Goal: Information Seeking & Learning: Check status

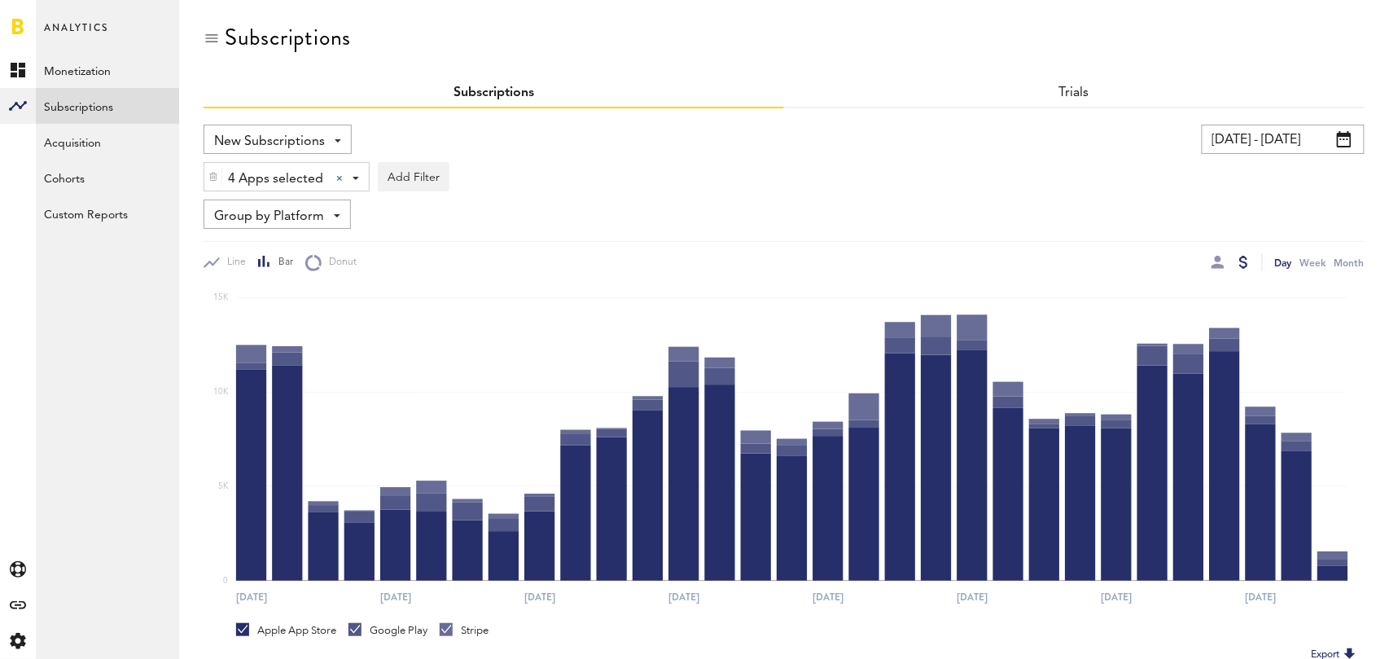
click at [1295, 130] on input "[DATE] - [DATE]" at bounding box center [1283, 139] width 163 height 29
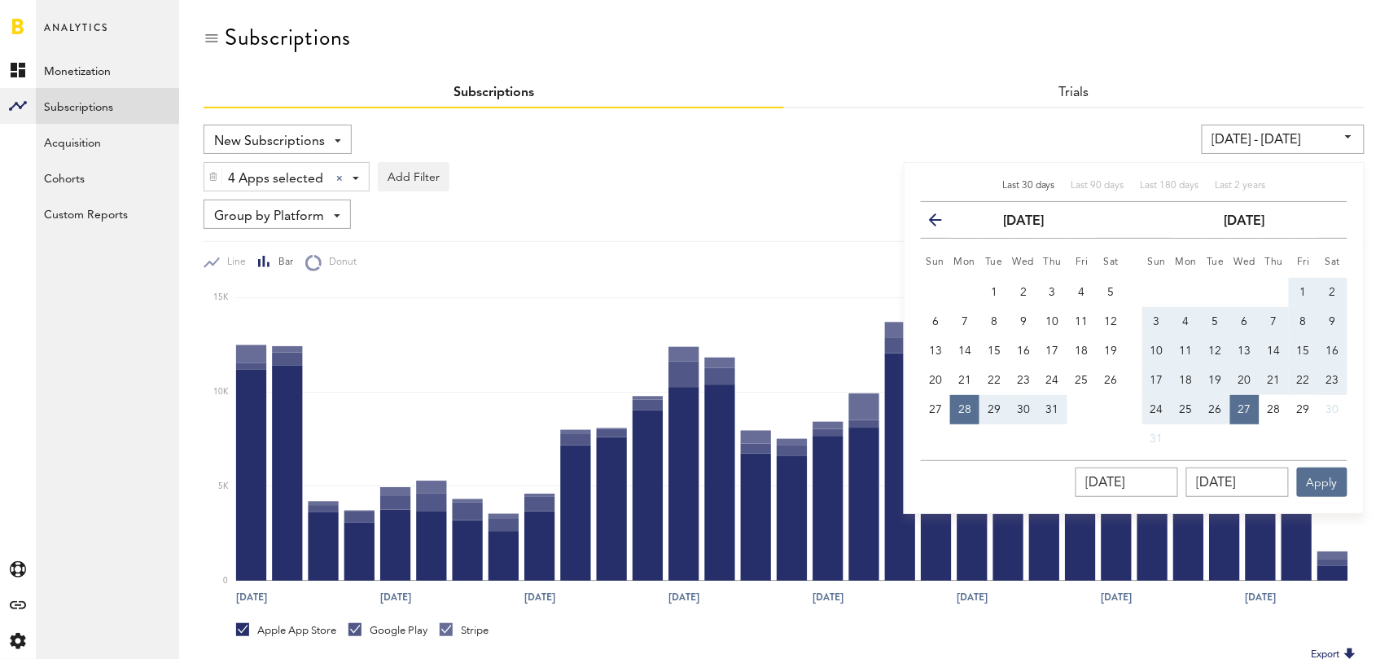
click at [1032, 182] on span "Last 30 days" at bounding box center [1028, 186] width 53 height 10
type input "[DATE] - [DATE]"
type input "[DATE]"
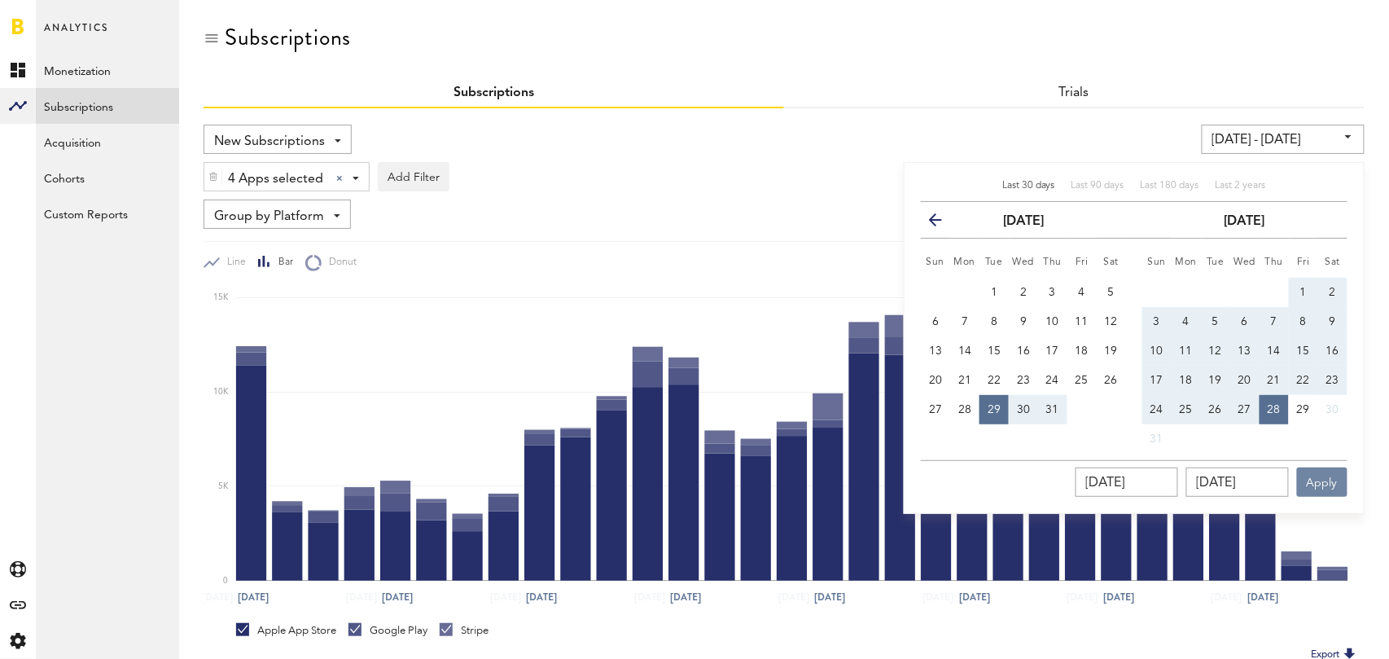
click at [1326, 480] on button "Apply" at bounding box center [1322, 481] width 50 height 29
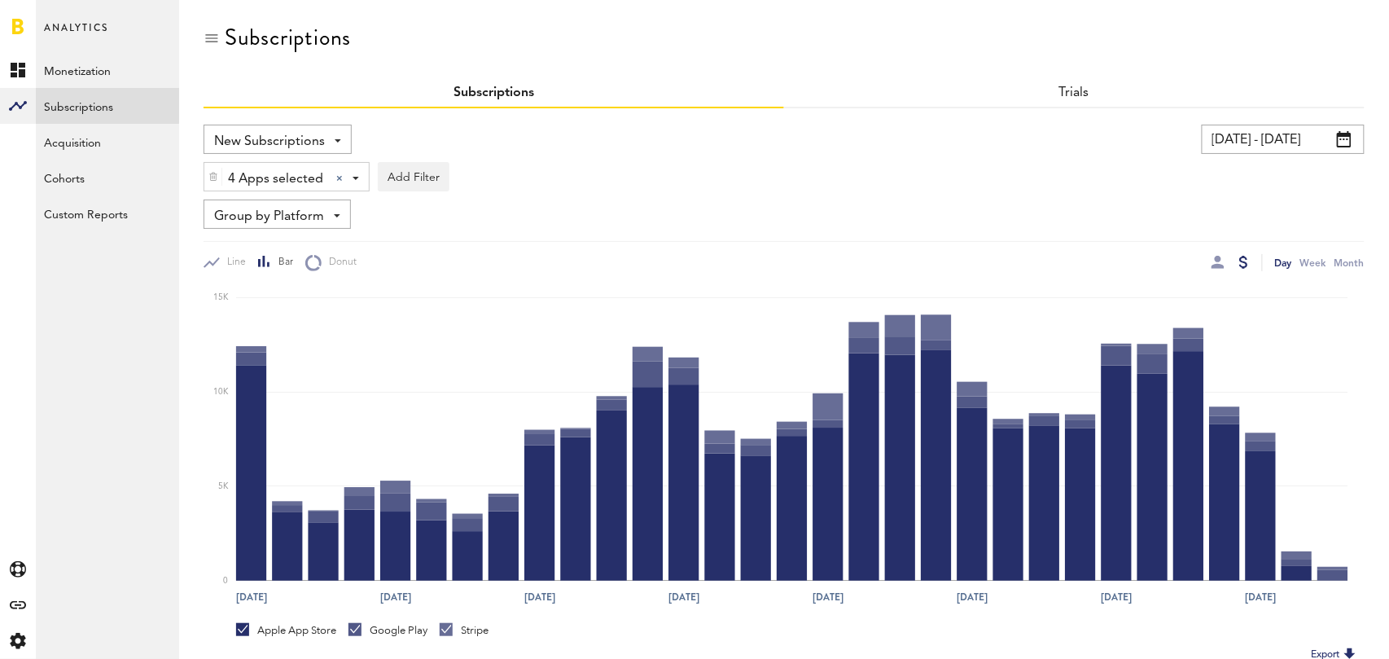
click at [1219, 268] on div at bounding box center [1218, 262] width 13 height 17
click at [1221, 263] on div at bounding box center [1218, 262] width 13 height 13
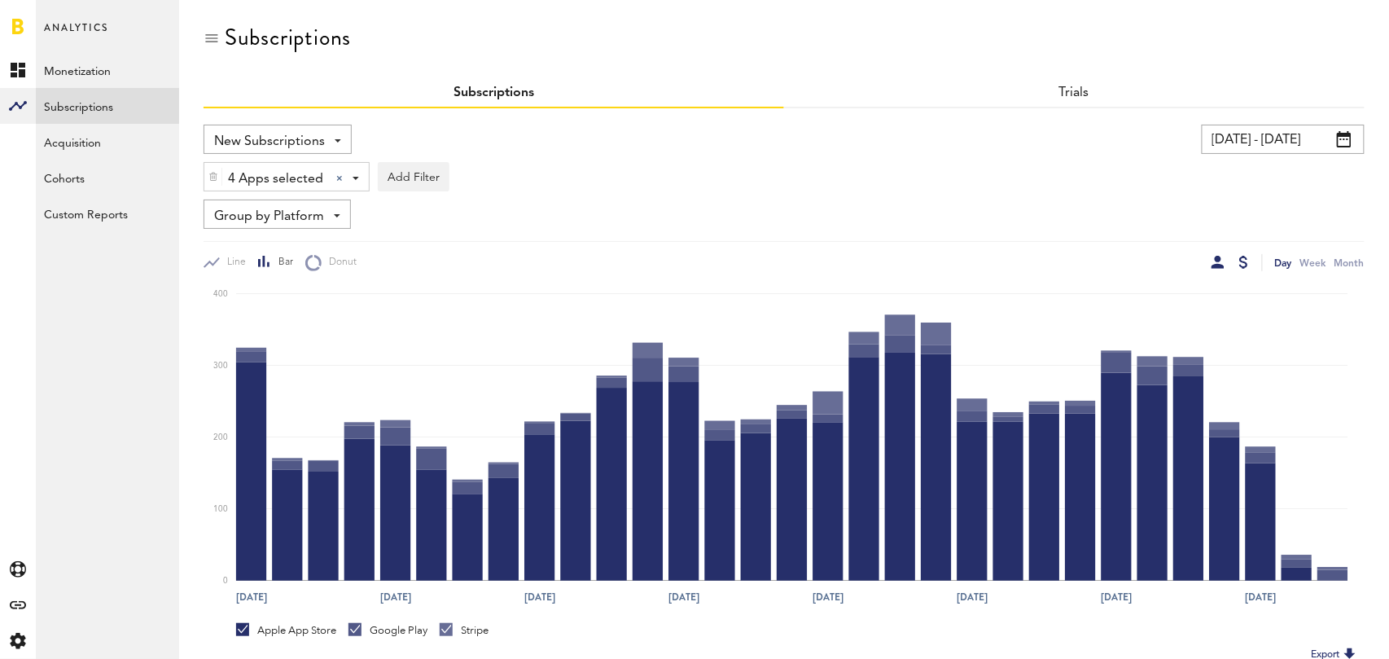
click at [1247, 261] on div at bounding box center [1243, 262] width 9 height 13
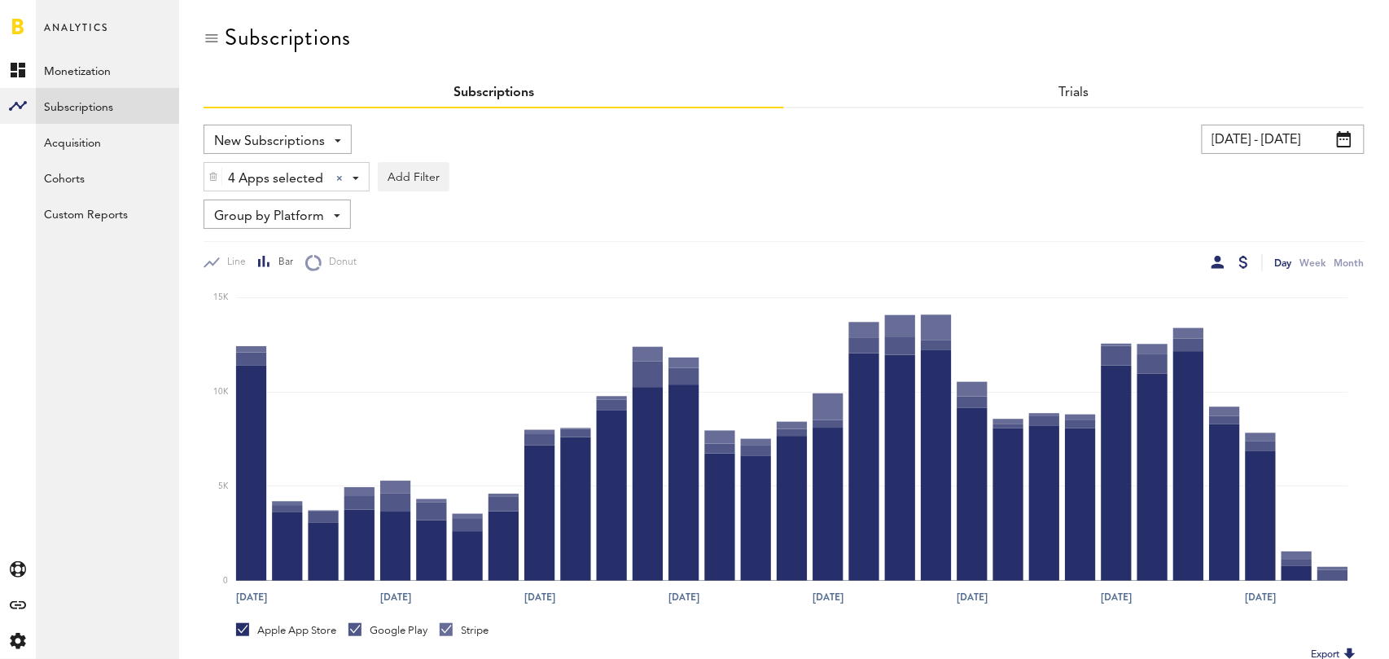
click at [1214, 266] on div at bounding box center [1218, 262] width 13 height 13
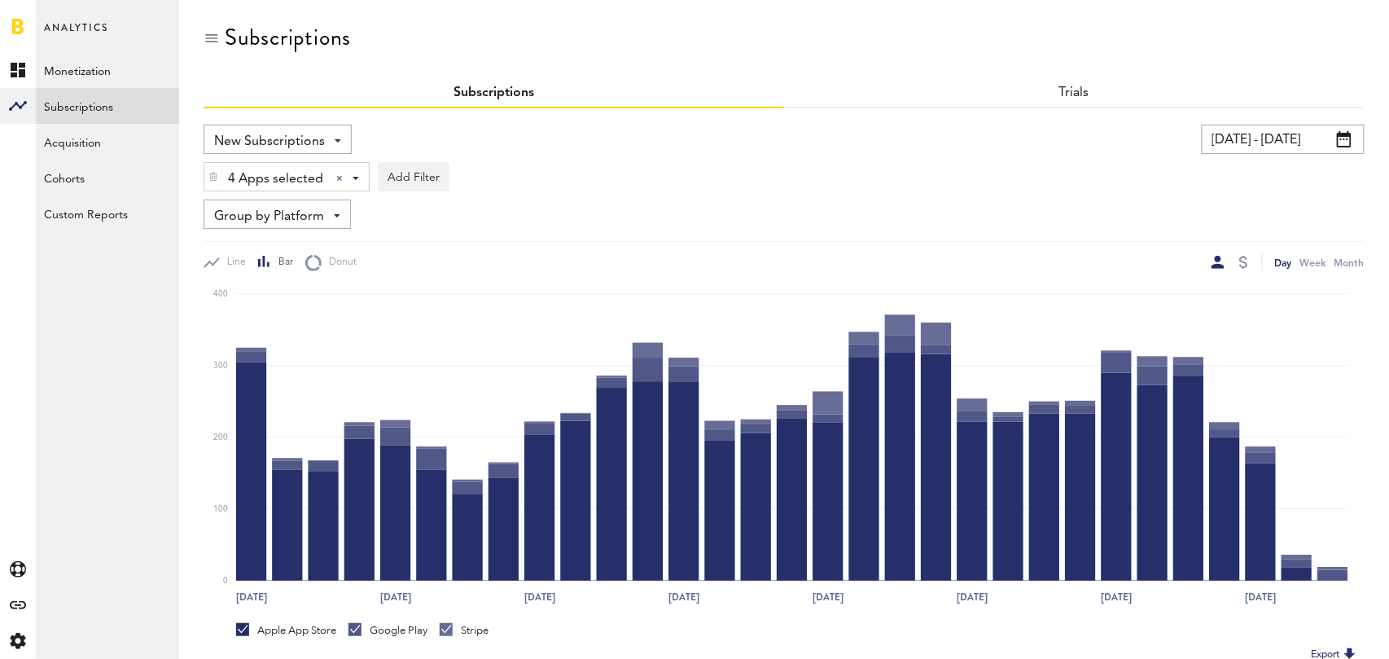
click at [315, 213] on span "Group by Platform" at bounding box center [269, 217] width 110 height 28
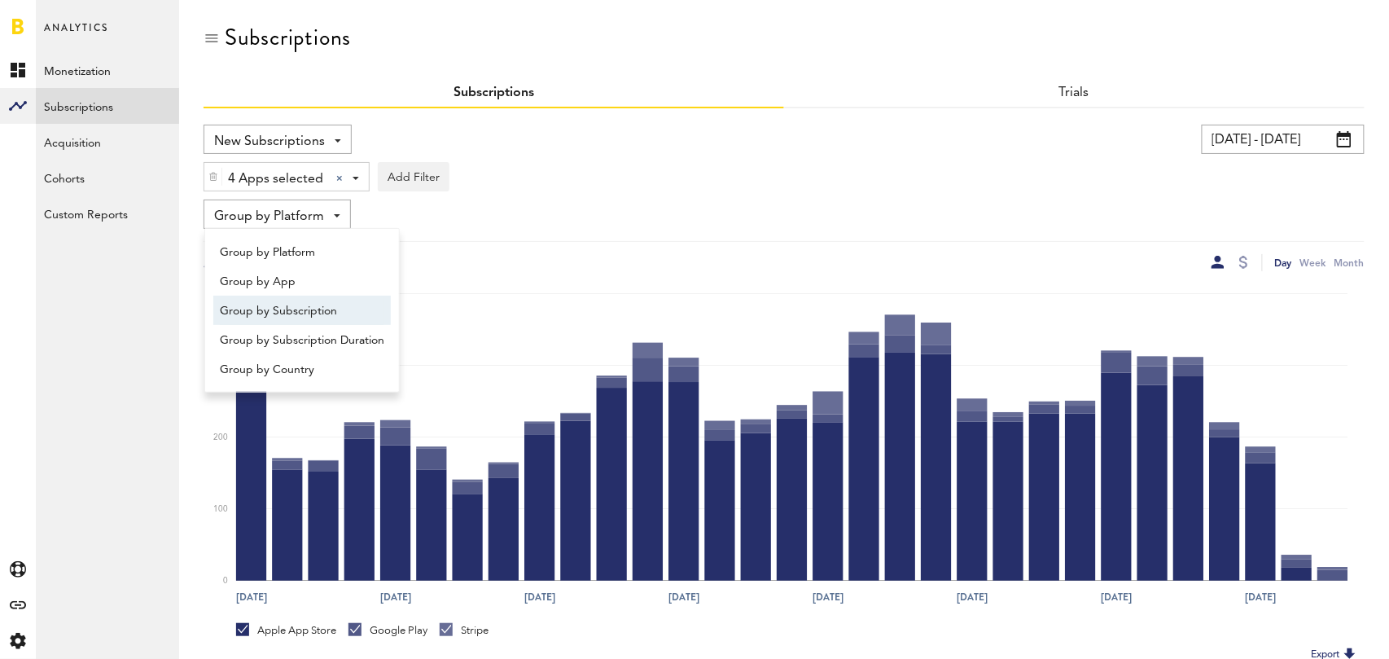
click at [331, 312] on span "Group by Subscription" at bounding box center [302, 311] width 164 height 28
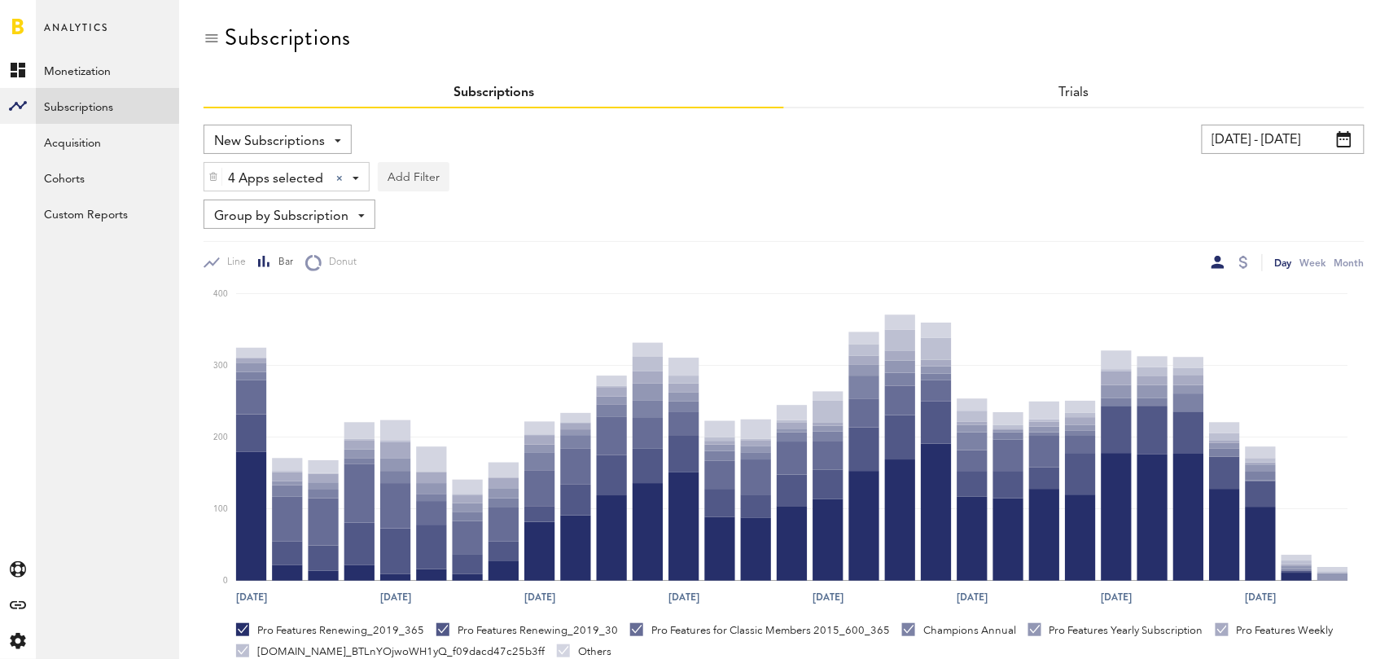
click at [407, 162] on button "Add Filter" at bounding box center [414, 176] width 72 height 29
click at [459, 296] on li "Subscription durations" at bounding box center [453, 306] width 132 height 29
click at [485, 173] on div "Subscription durations" at bounding box center [474, 179] width 144 height 28
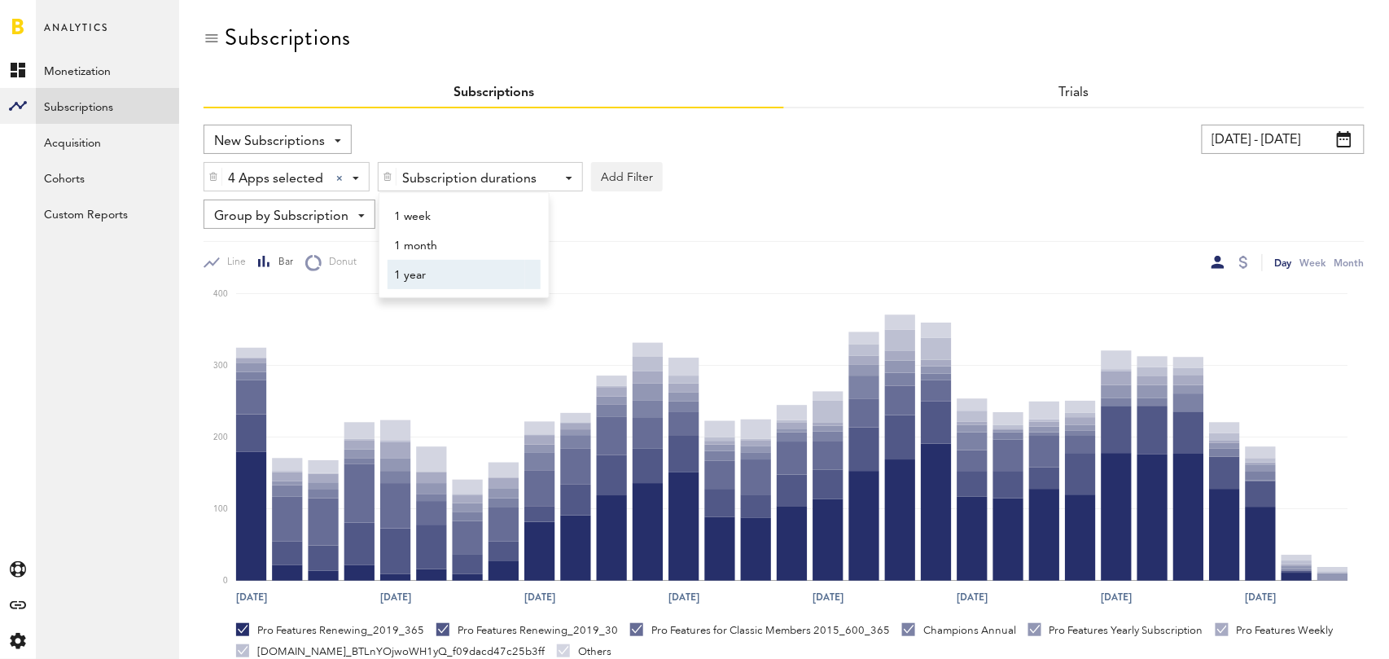
click at [467, 271] on span "1 year" at bounding box center [456, 275] width 125 height 28
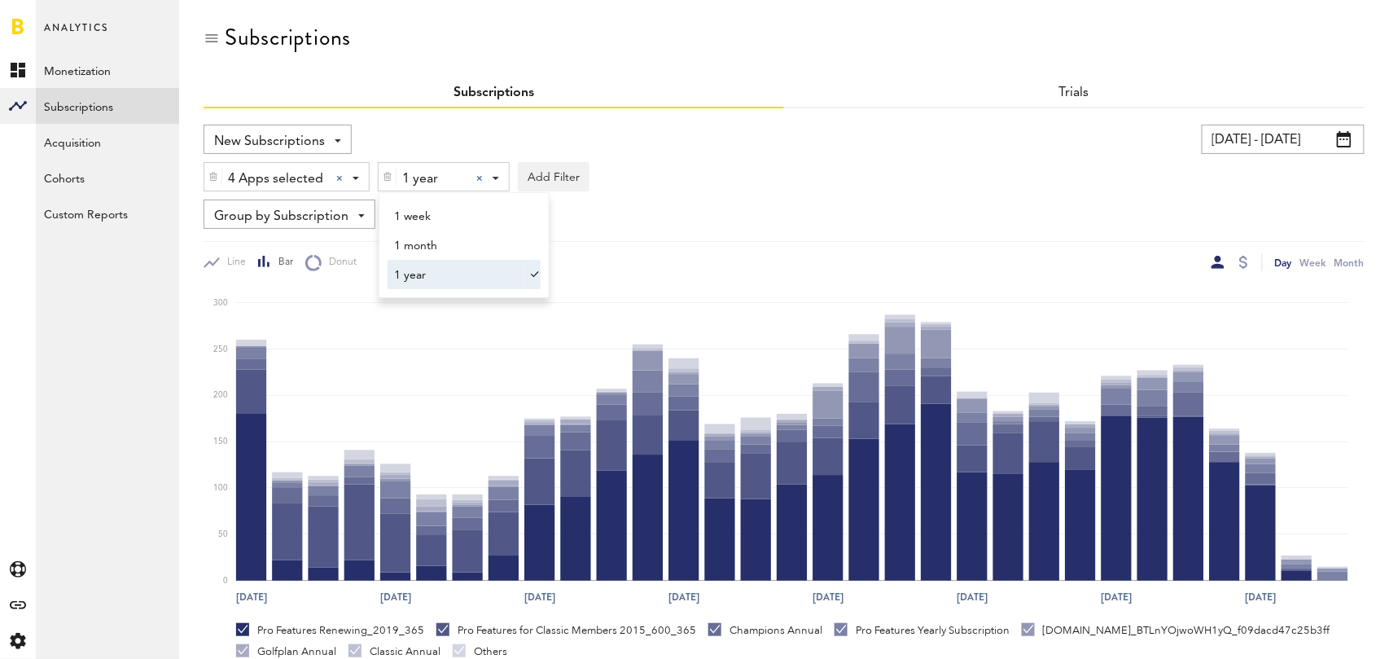
click at [690, 243] on div "Line Bar Donut Day Week Month" at bounding box center [784, 256] width 1161 height 30
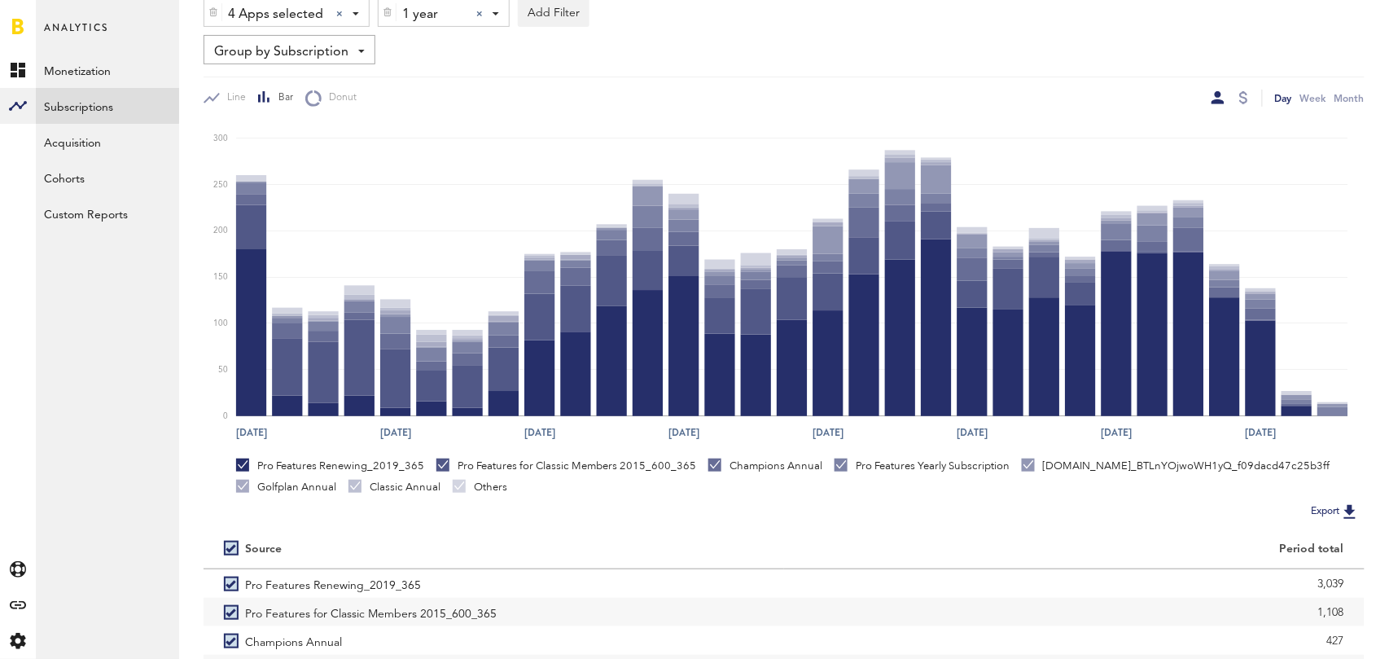
scroll to position [307, 0]
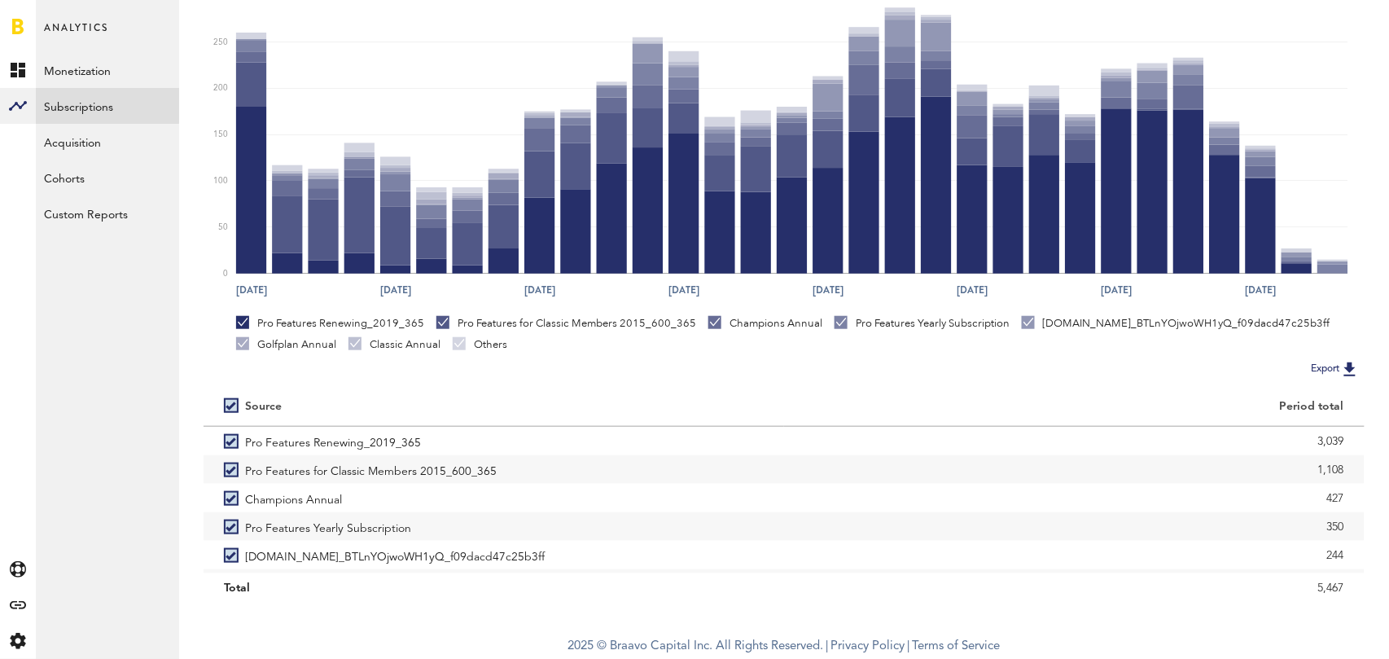
click at [232, 405] on label at bounding box center [234, 405] width 21 height 0
checkbox input "false"
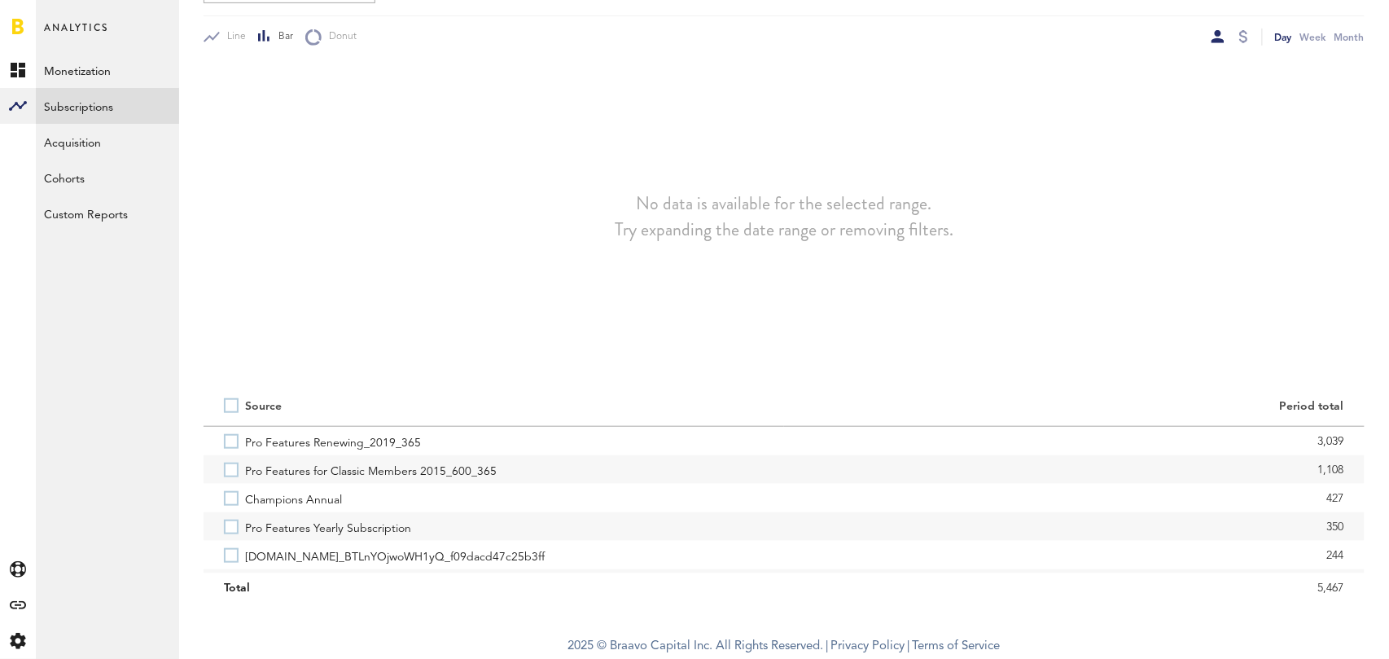
scroll to position [226, 0]
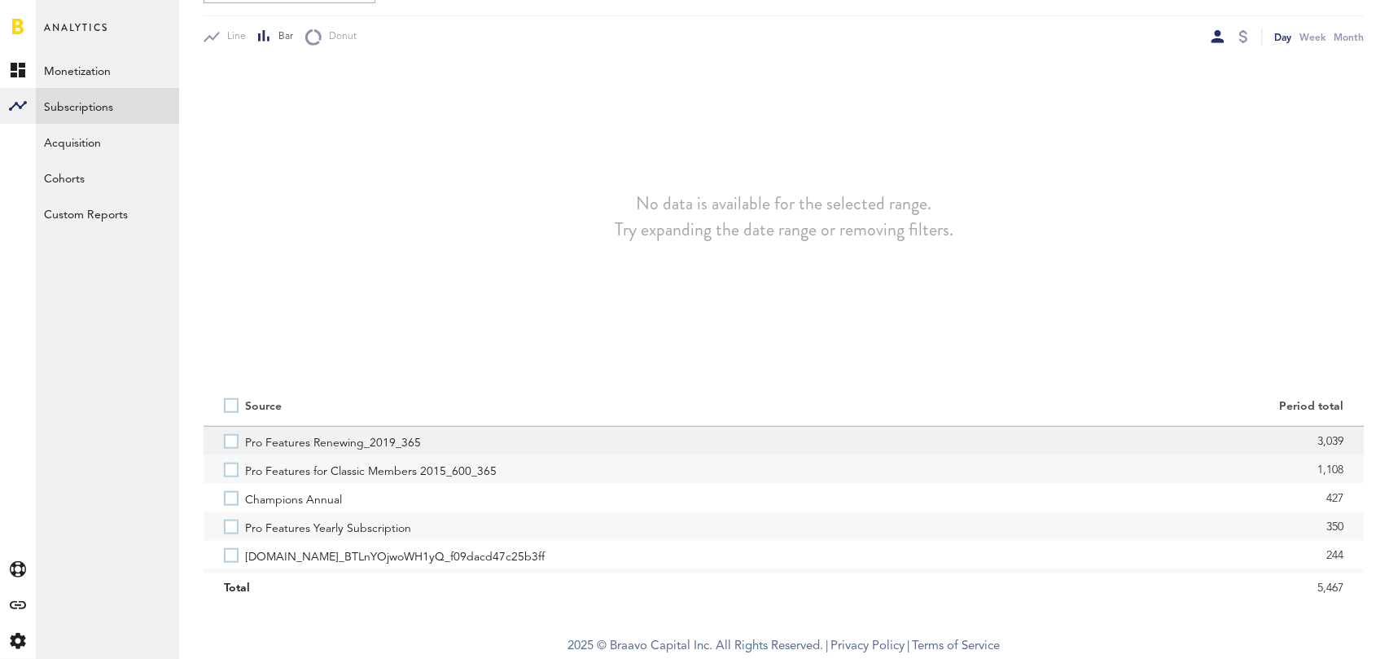
click at [226, 446] on label "Pro Features Renewing_2019_365" at bounding box center [494, 441] width 540 height 28
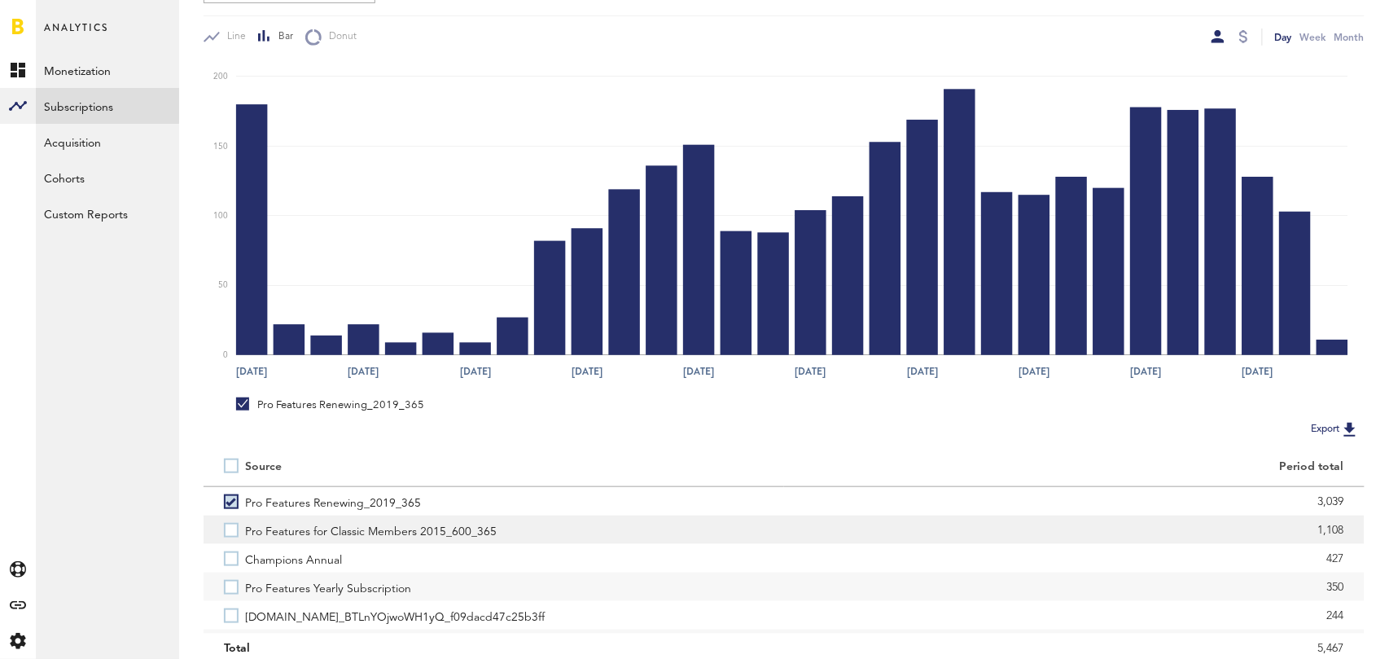
click at [226, 527] on label "Pro Features for Classic Members 2015_600_365" at bounding box center [494, 529] width 540 height 28
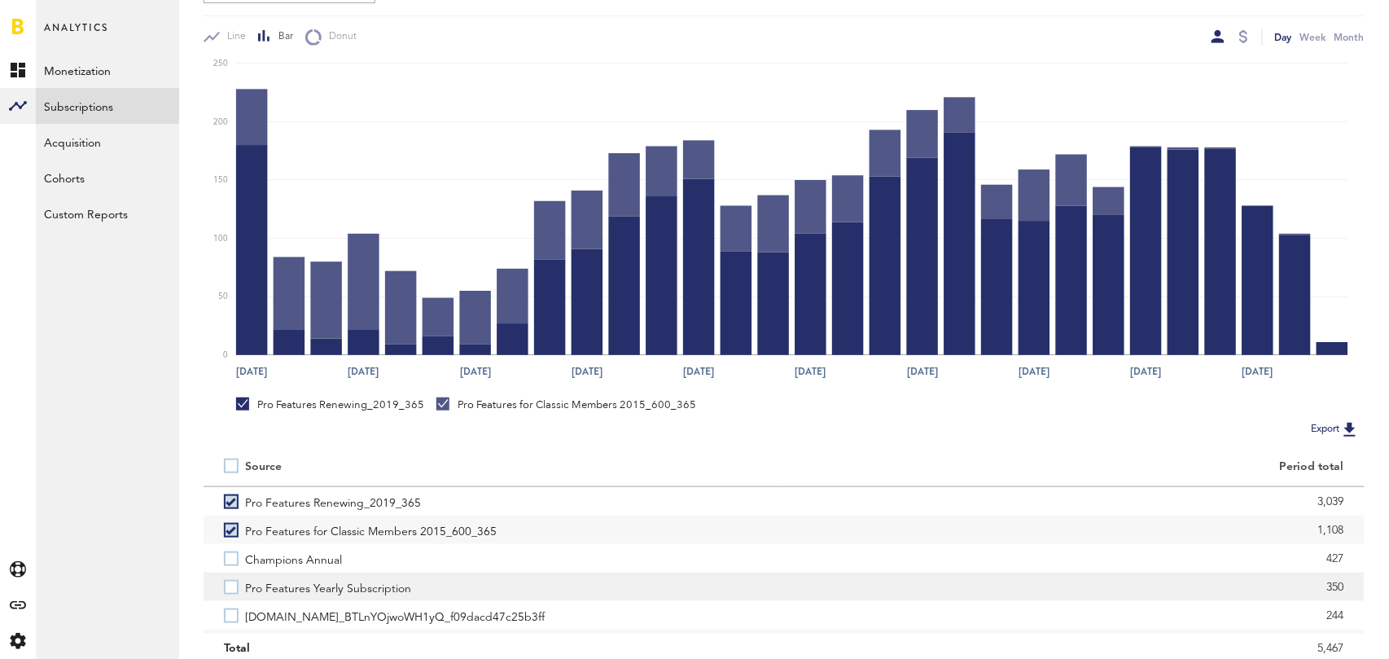
click at [226, 584] on label "Pro Features Yearly Subscription" at bounding box center [494, 586] width 540 height 28
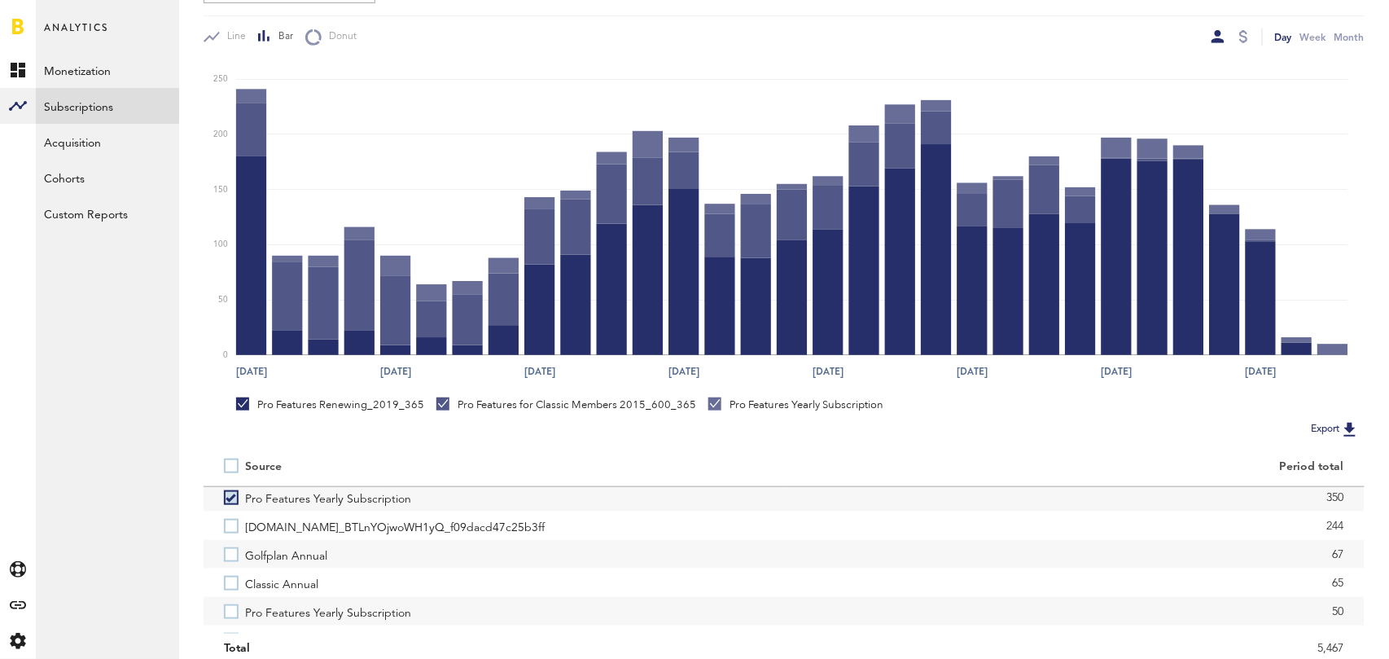
click at [226, 584] on label "Classic Annual" at bounding box center [494, 582] width 540 height 28
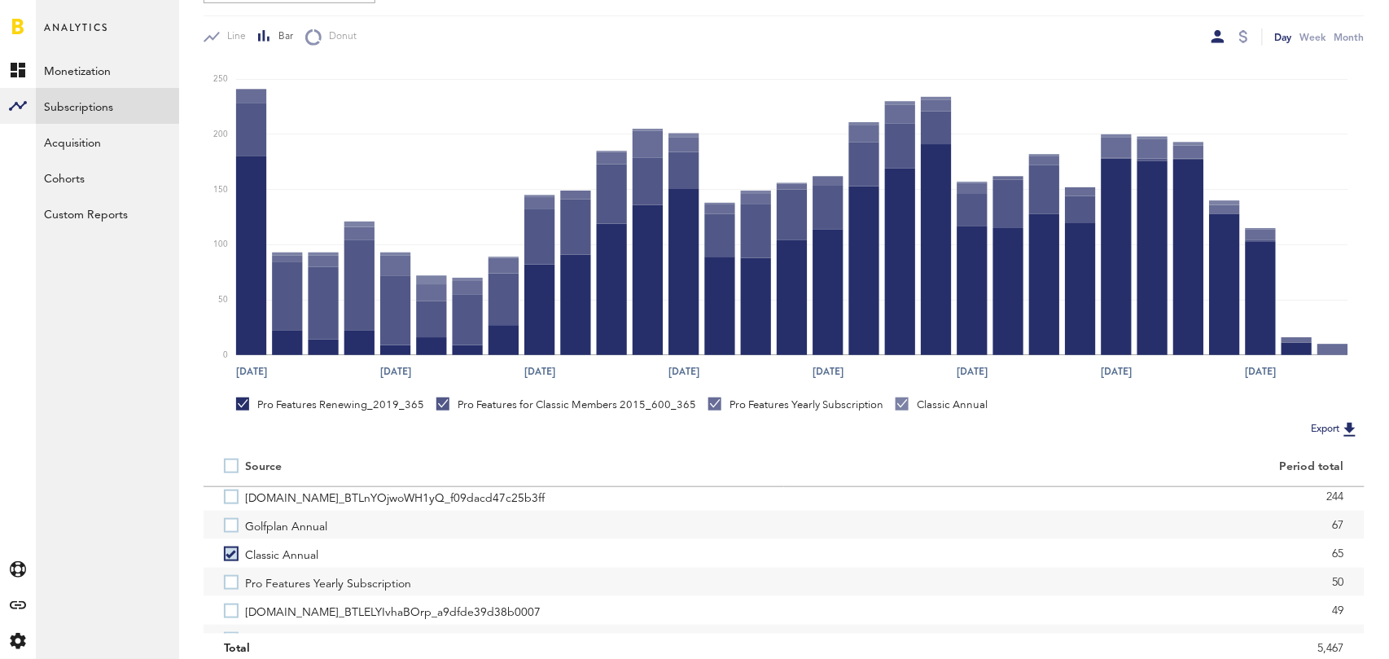
click at [226, 584] on label "Pro Features Yearly Subscription" at bounding box center [494, 582] width 540 height 28
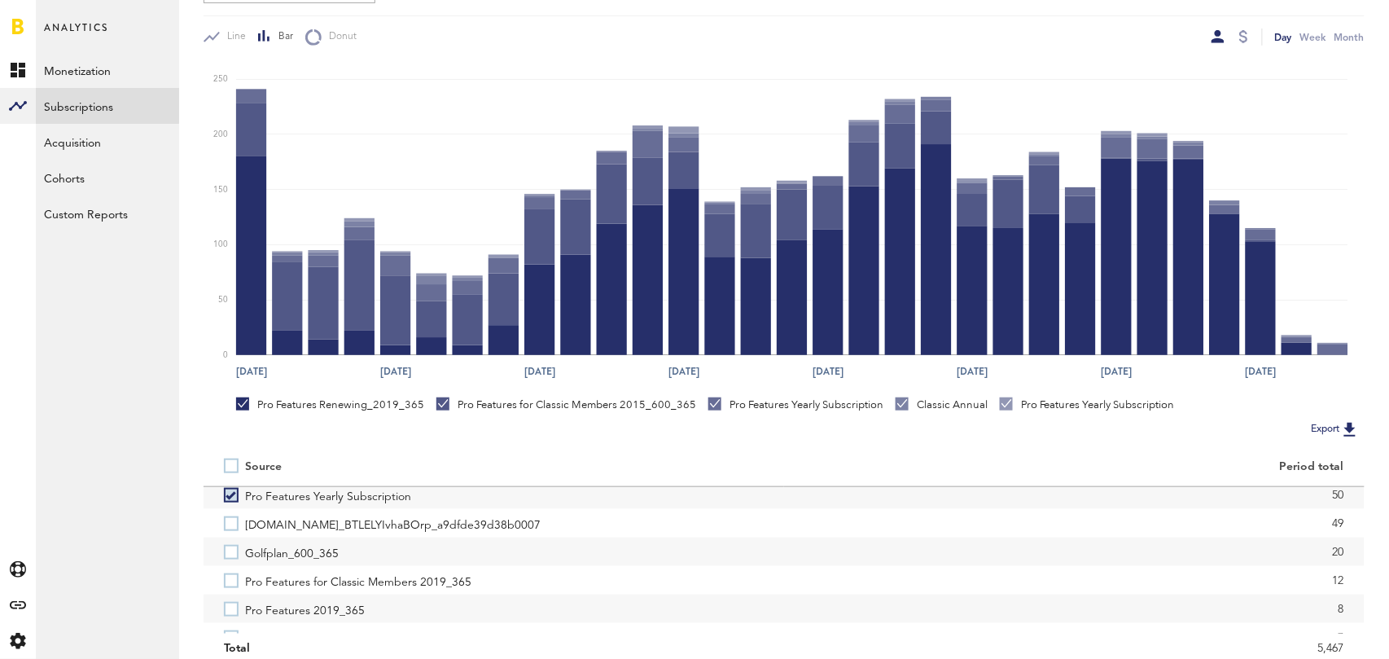
scroll to position [213, 0]
click at [226, 584] on label "Pro Features for Classic Members 2019_365" at bounding box center [494, 573] width 540 height 28
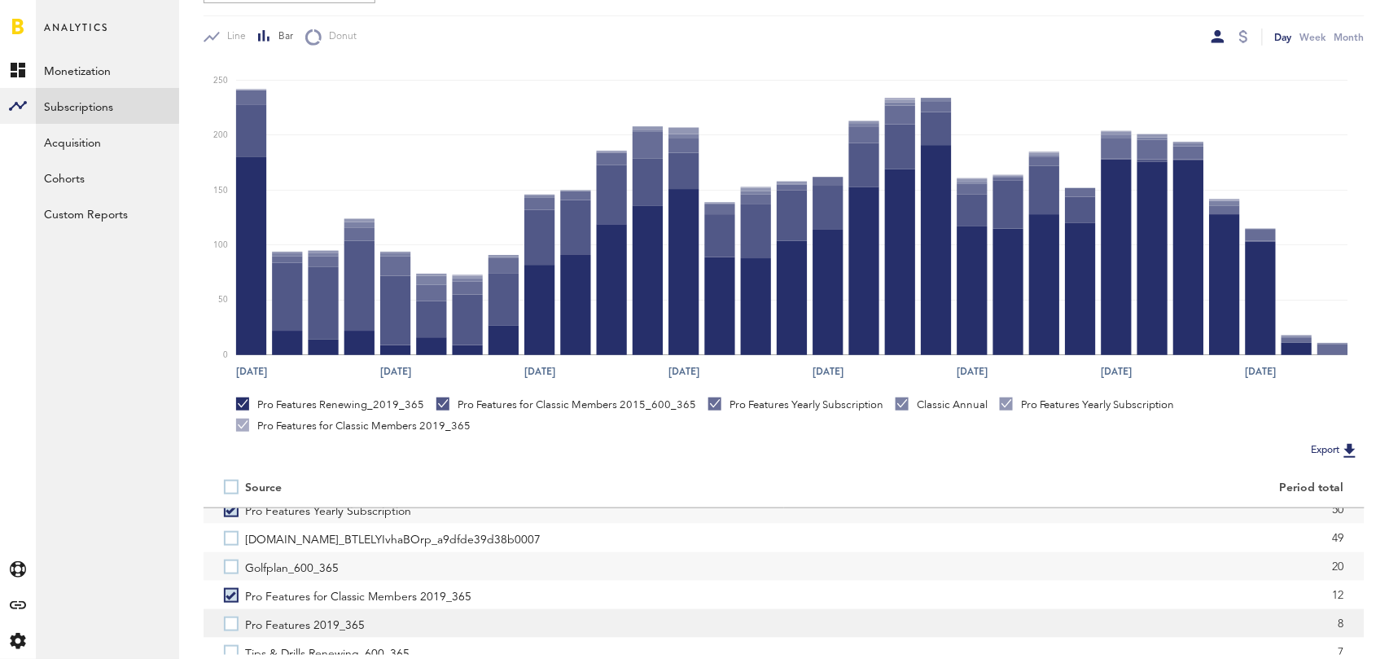
click at [232, 617] on label "Pro Features 2019_365" at bounding box center [494, 623] width 540 height 28
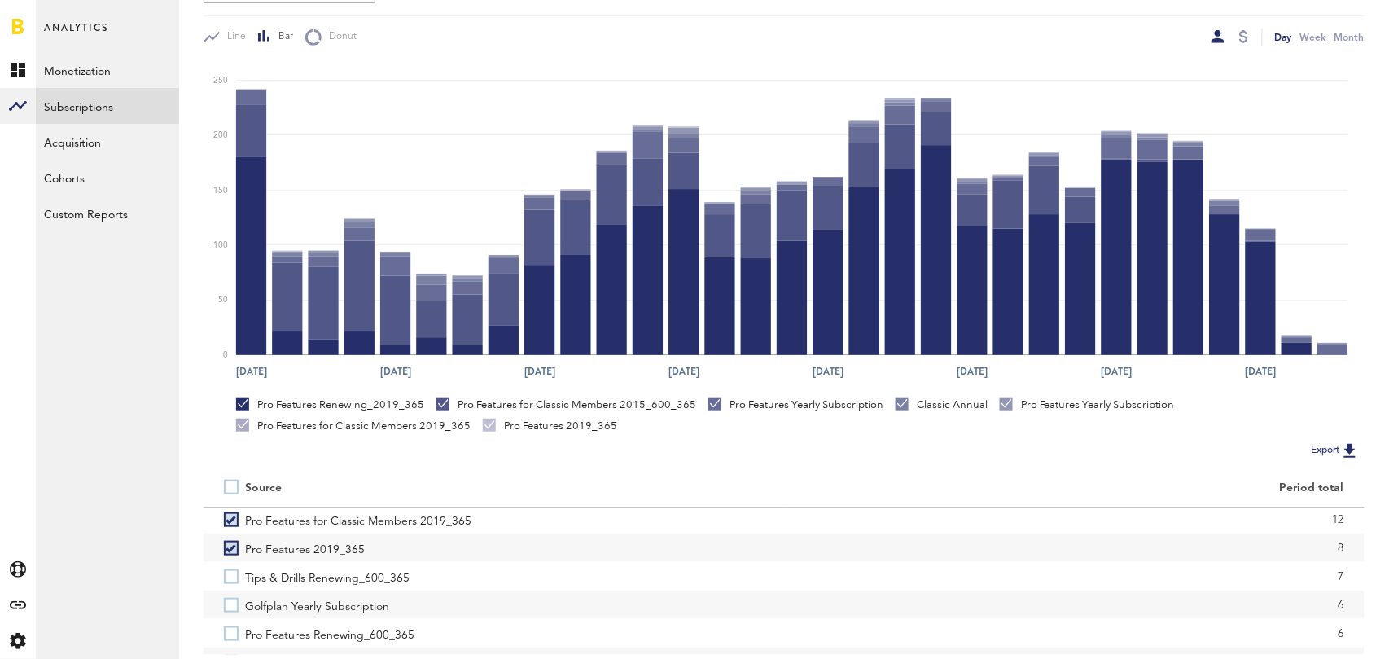
scroll to position [292, 0]
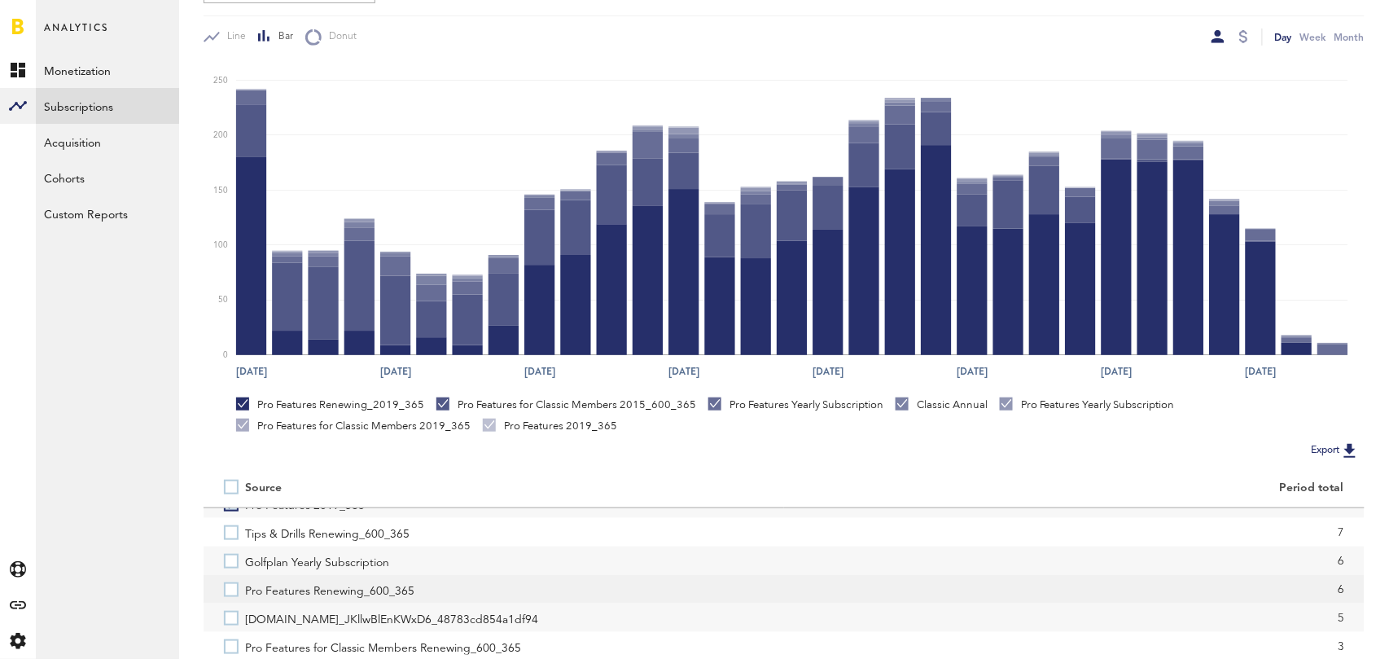
click at [231, 589] on label "Pro Features Renewing_600_365" at bounding box center [494, 589] width 540 height 28
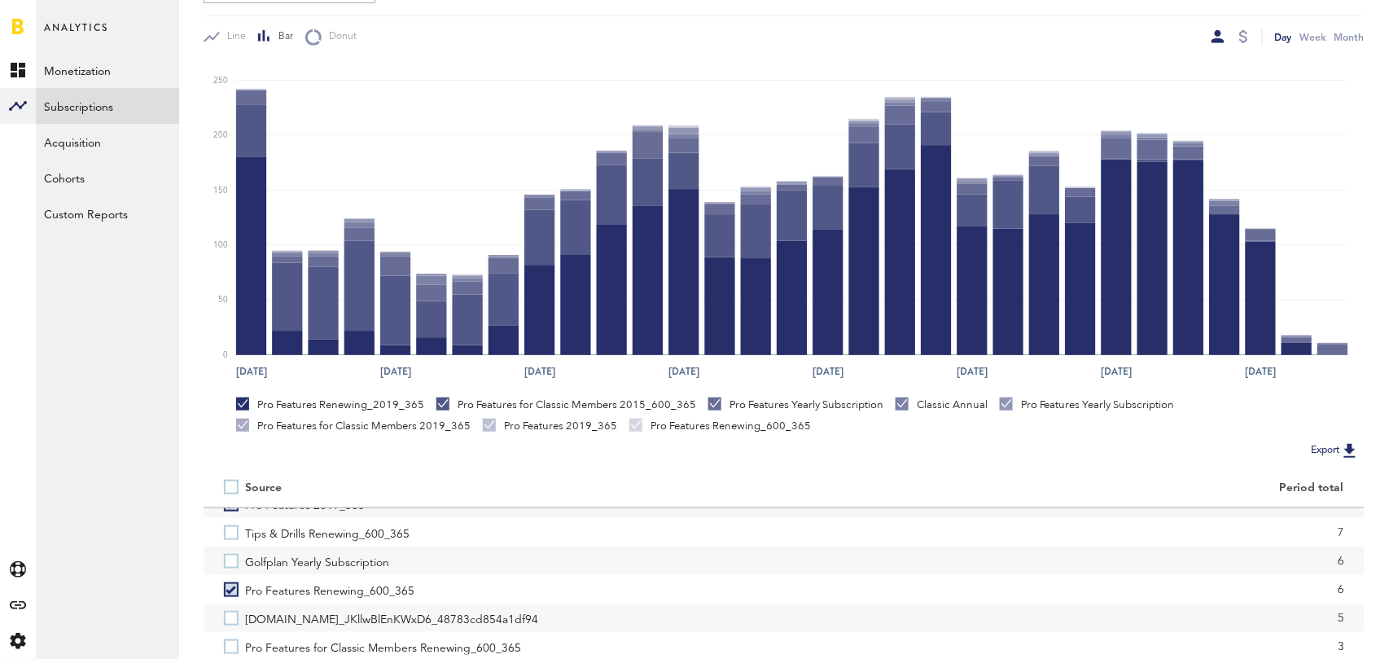
scroll to position [368, 0]
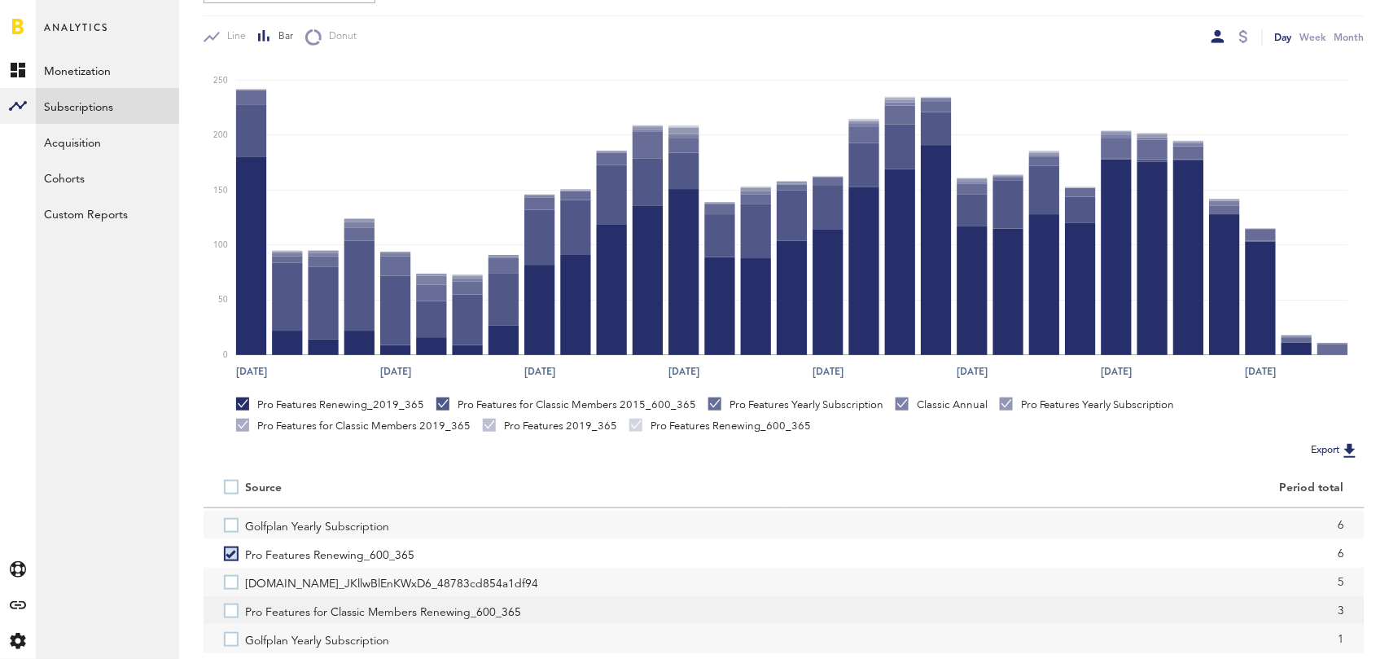
click at [231, 607] on label "Pro Features for Classic Members Renewing_600_365" at bounding box center [494, 610] width 540 height 28
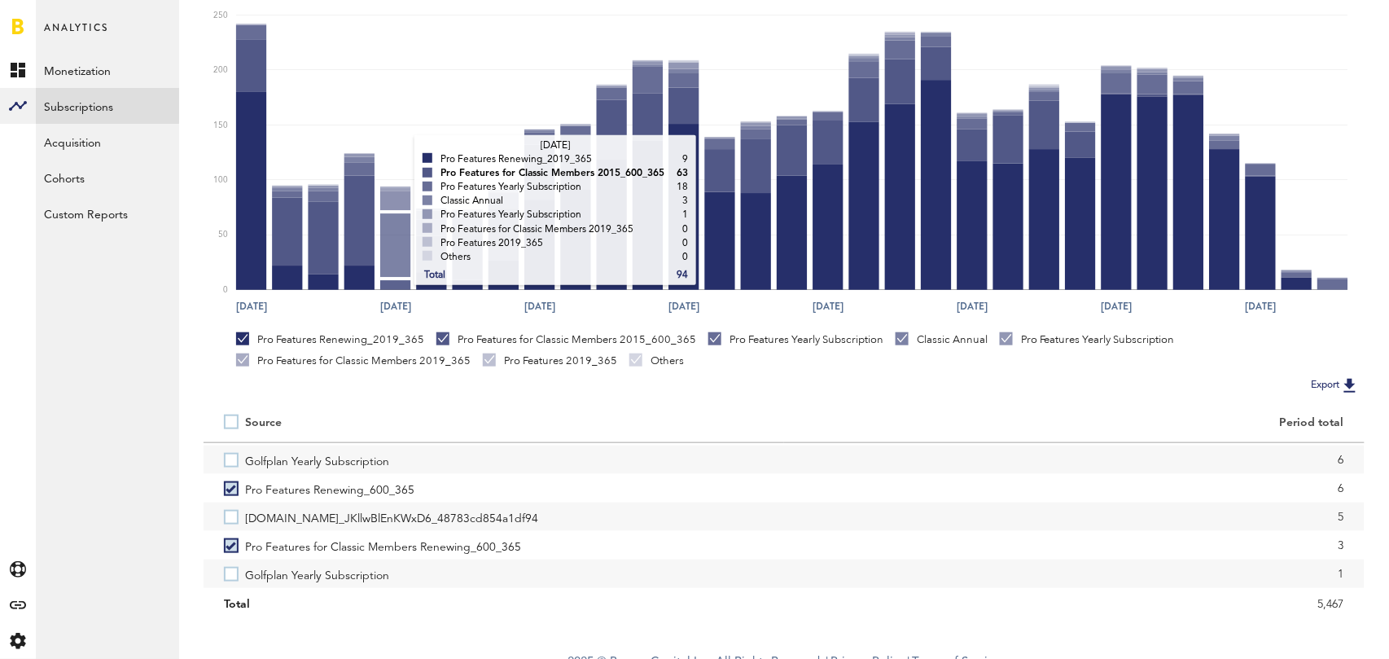
scroll to position [0, 0]
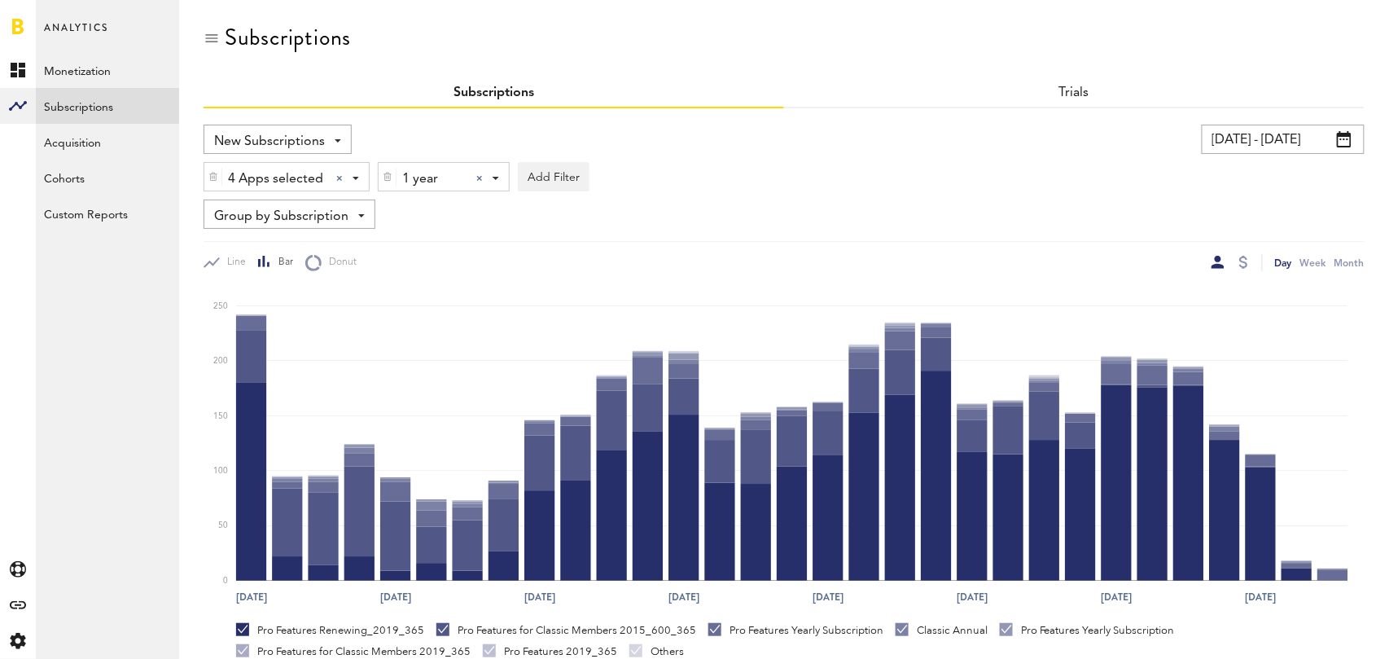
click at [479, 177] on div at bounding box center [479, 178] width 7 height 7
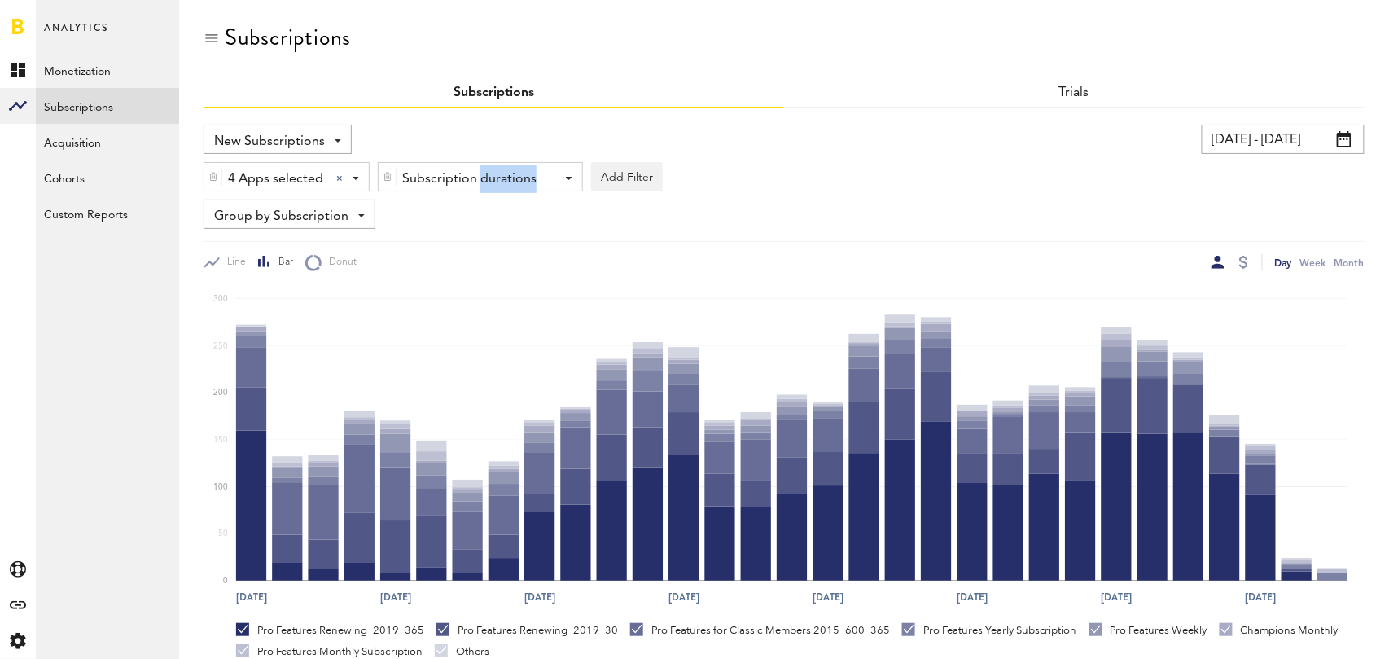
click at [479, 177] on div "Subscription durations" at bounding box center [474, 179] width 144 height 28
click at [474, 233] on span "1 month" at bounding box center [456, 246] width 125 height 28
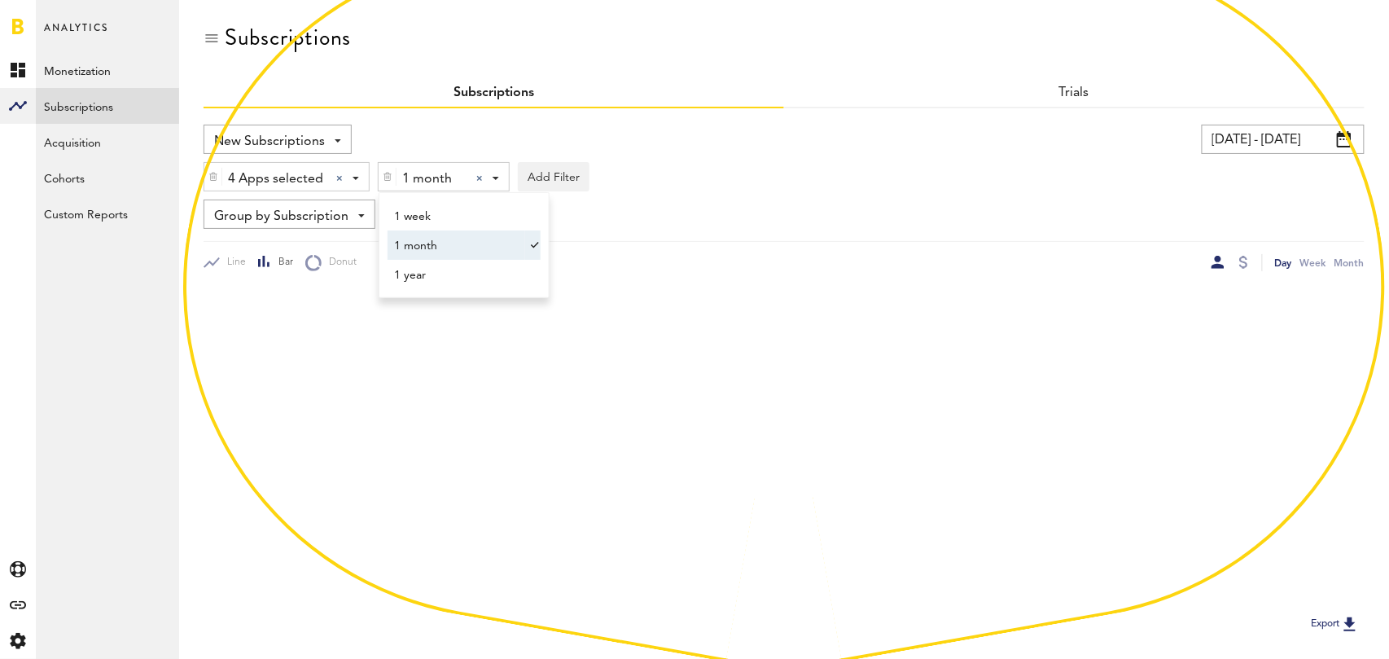
click at [823, 170] on div "4 Apps selected 4 Apps selected All Active Inactive CoachNow: Skill Coaching Ap…" at bounding box center [784, 172] width 1161 height 37
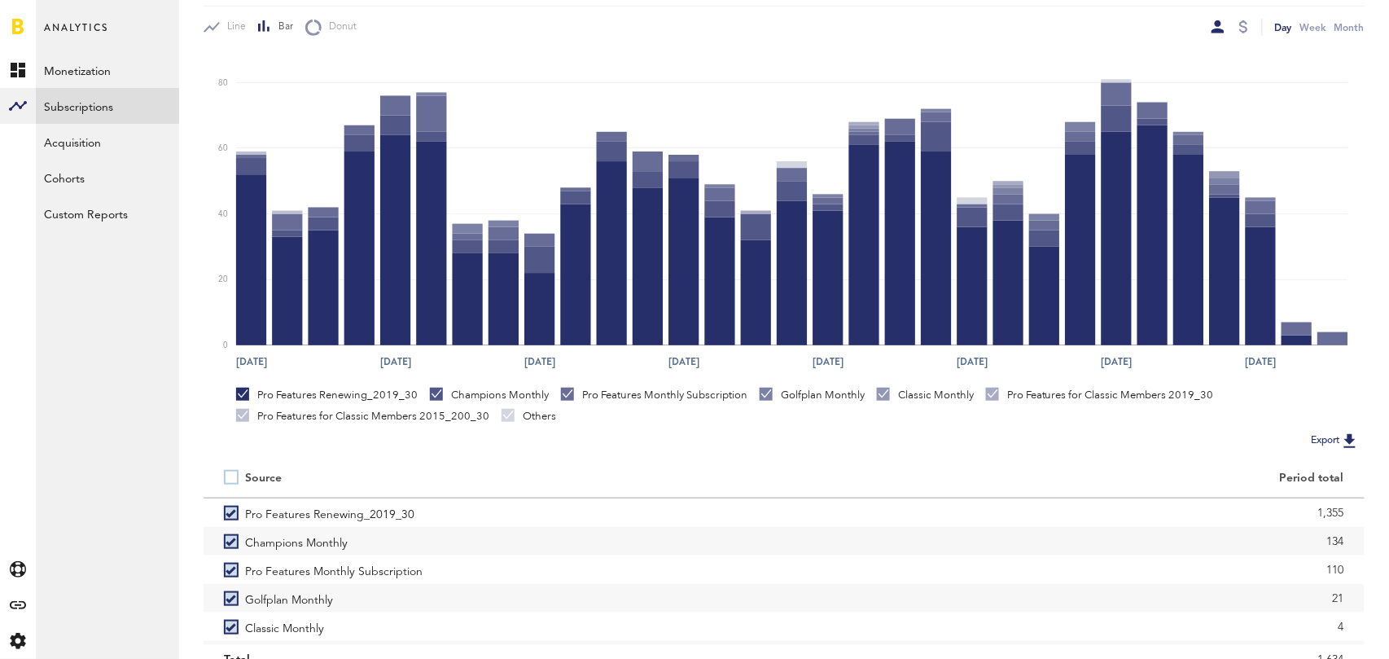
scroll to position [307, 0]
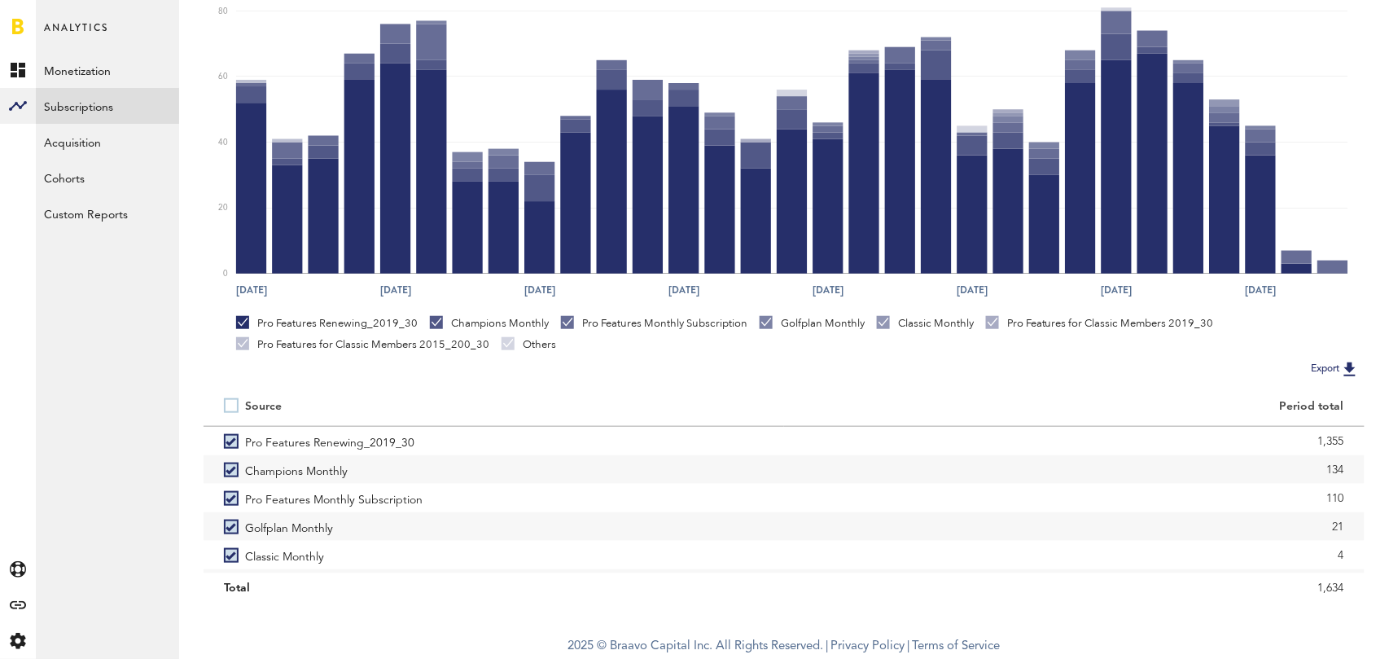
click at [226, 405] on label at bounding box center [234, 405] width 21 height 0
checkbox input "false"
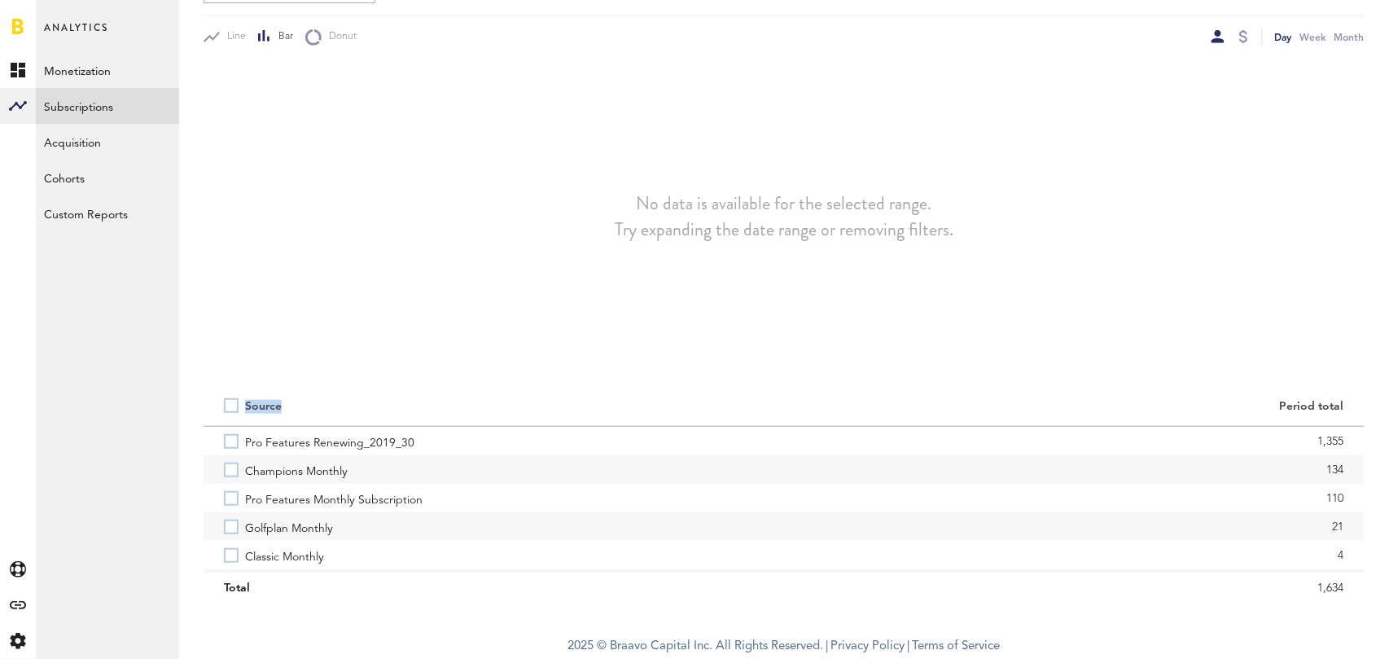
scroll to position [226, 0]
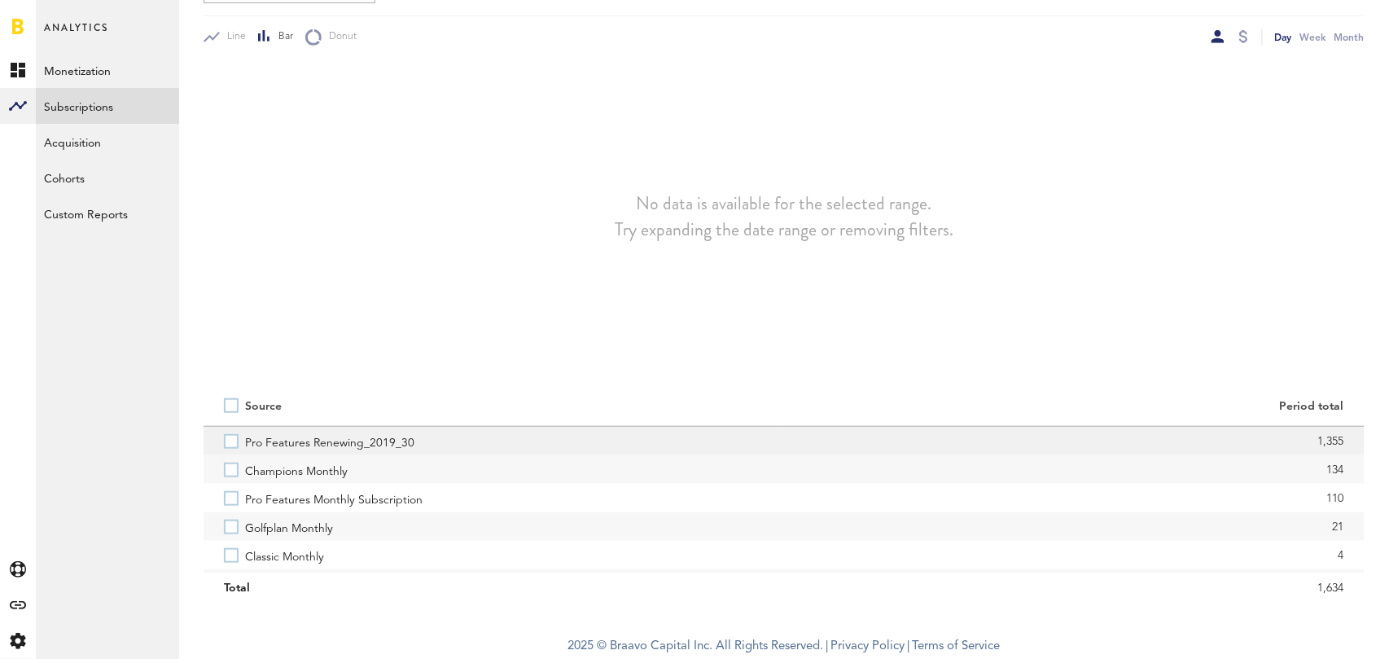
click at [235, 439] on label "Pro Features Renewing_2019_30" at bounding box center [494, 441] width 540 height 28
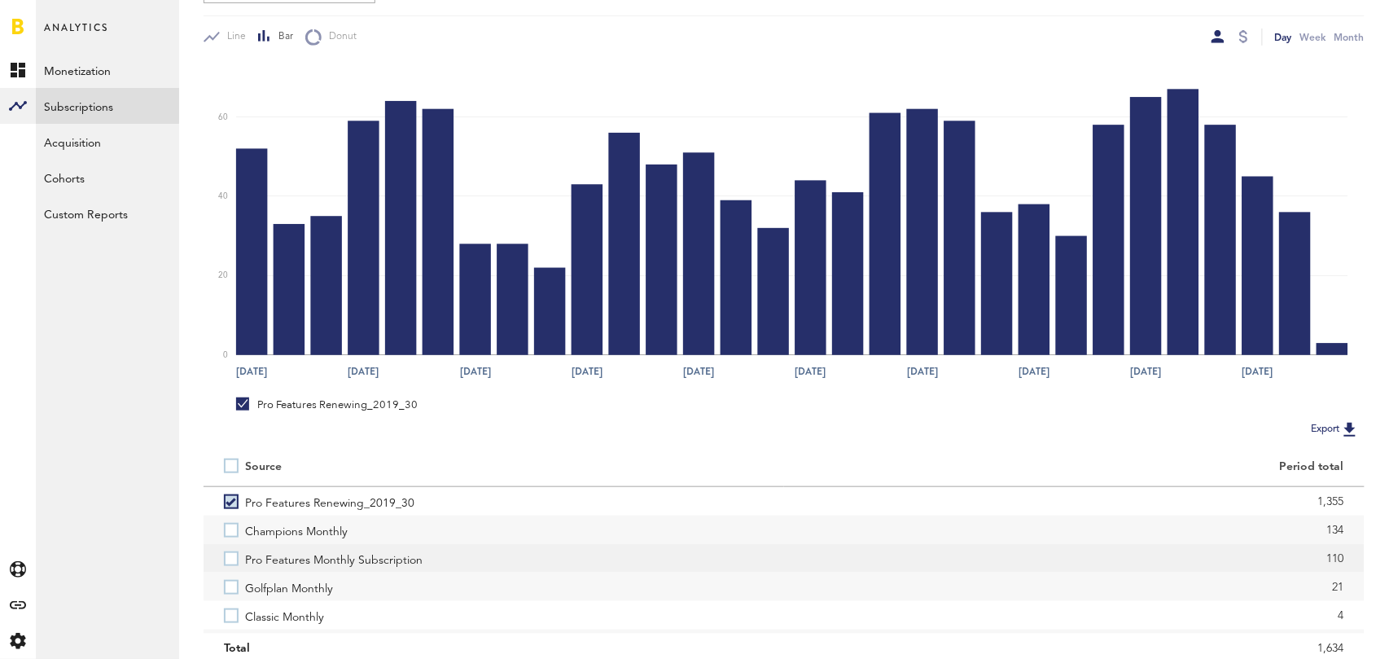
click at [233, 558] on label "Pro Features Monthly Subscription" at bounding box center [494, 558] width 540 height 28
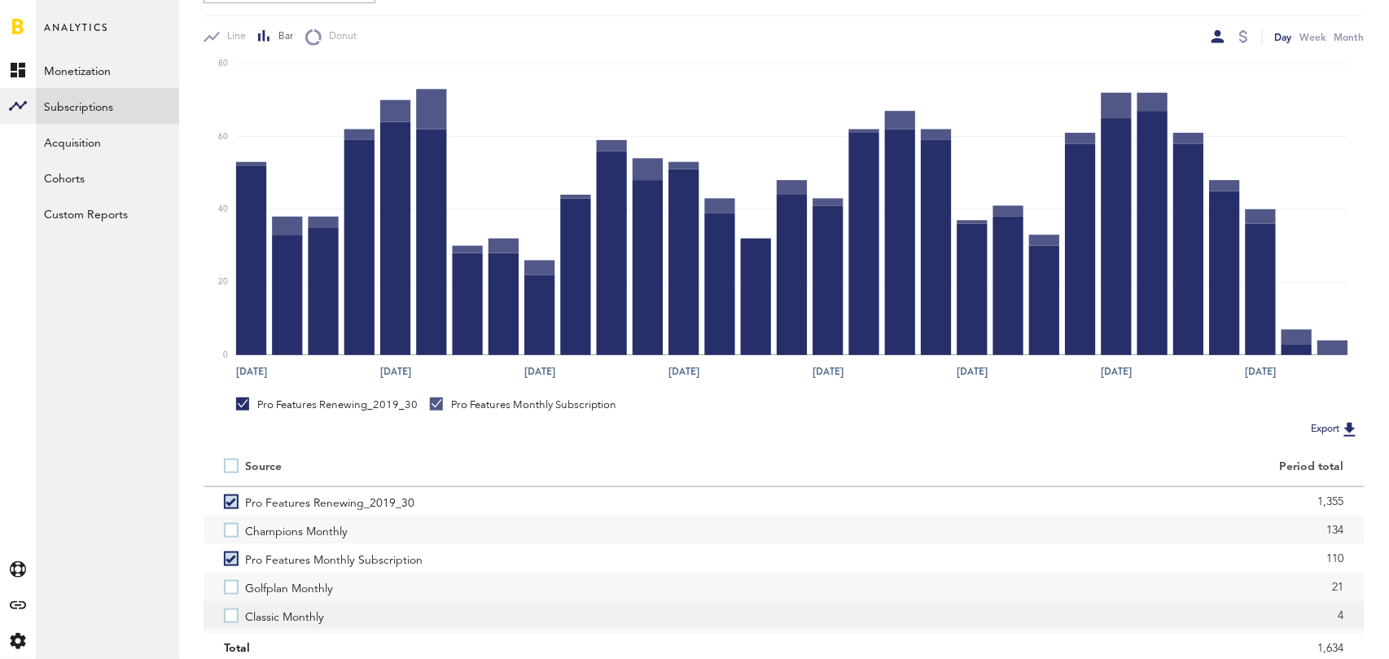
click at [225, 615] on label "Classic Monthly" at bounding box center [494, 615] width 540 height 28
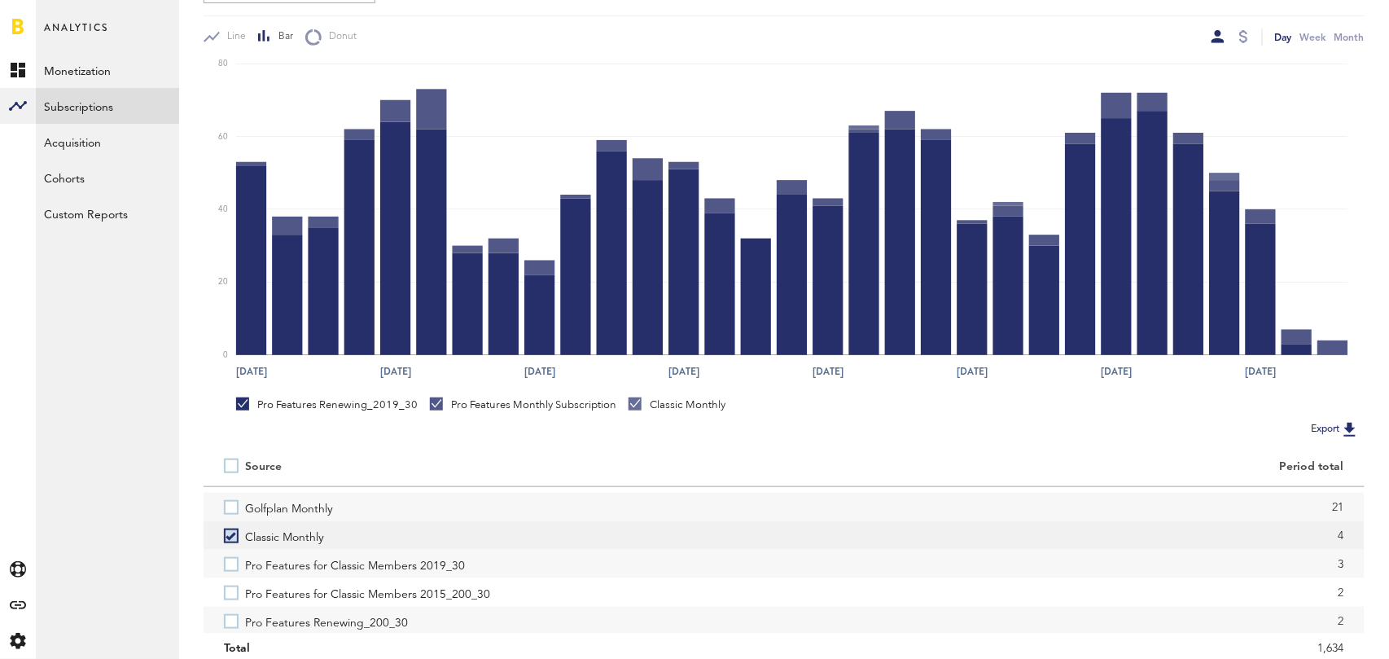
scroll to position [88, 0]
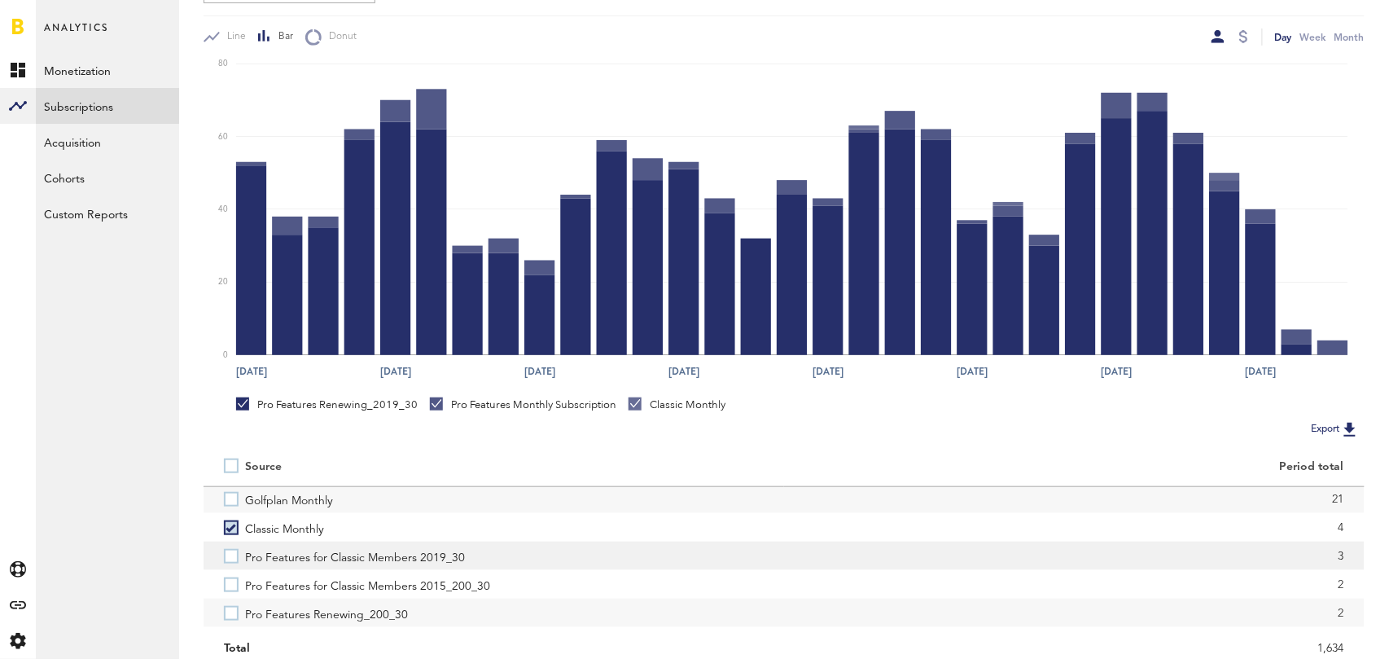
click at [230, 558] on label "Pro Features for Classic Members 2019_30" at bounding box center [494, 555] width 540 height 28
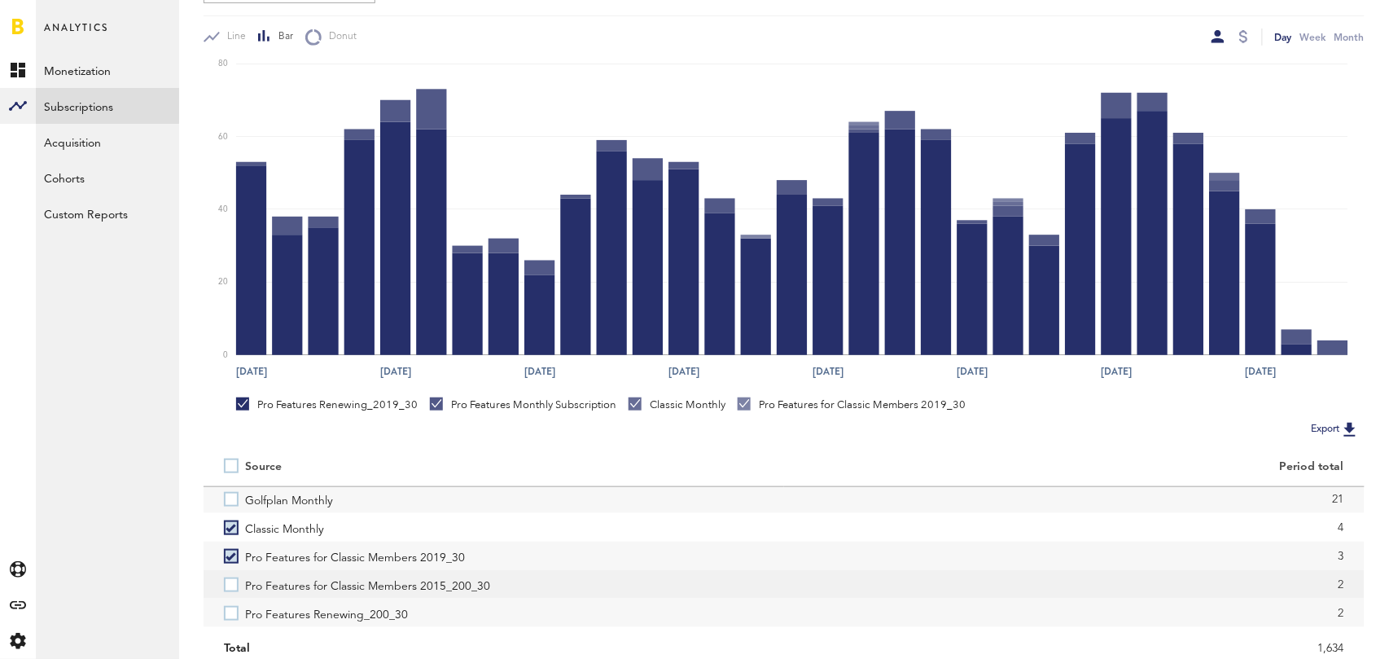
click at [230, 579] on label "Pro Features for Classic Members 2015_200_30" at bounding box center [494, 584] width 540 height 28
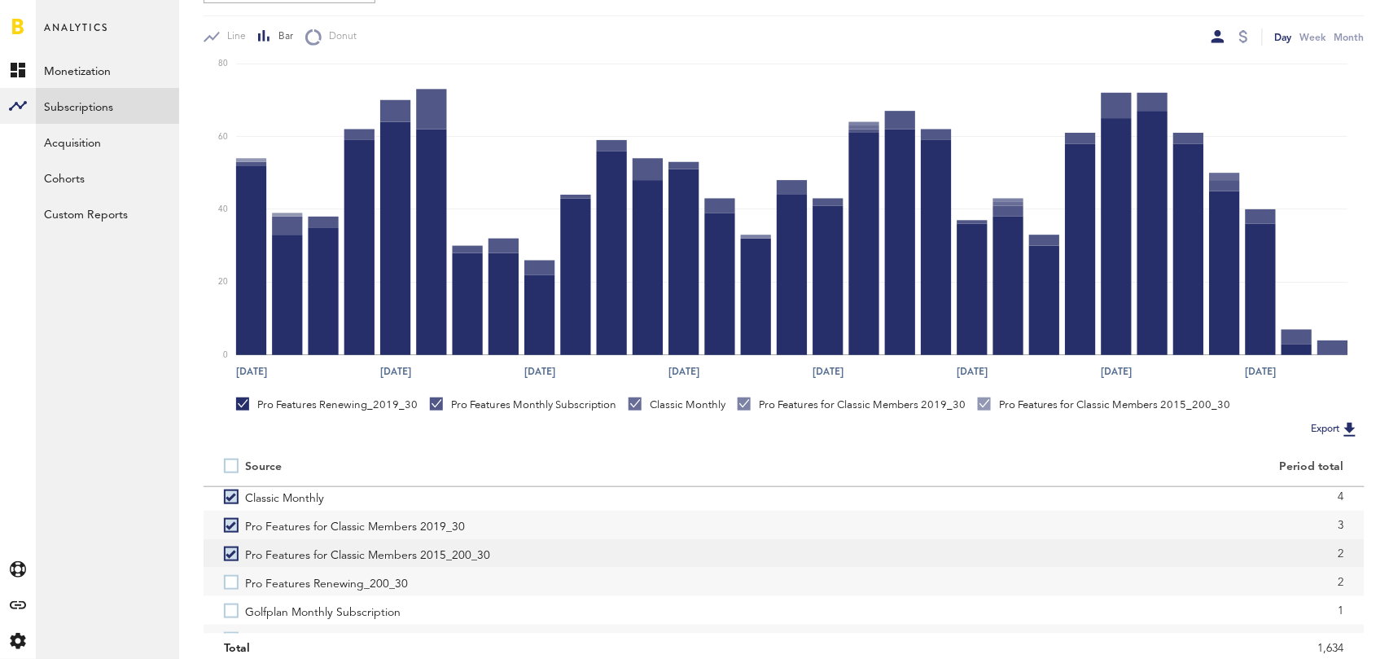
scroll to position [121, 0]
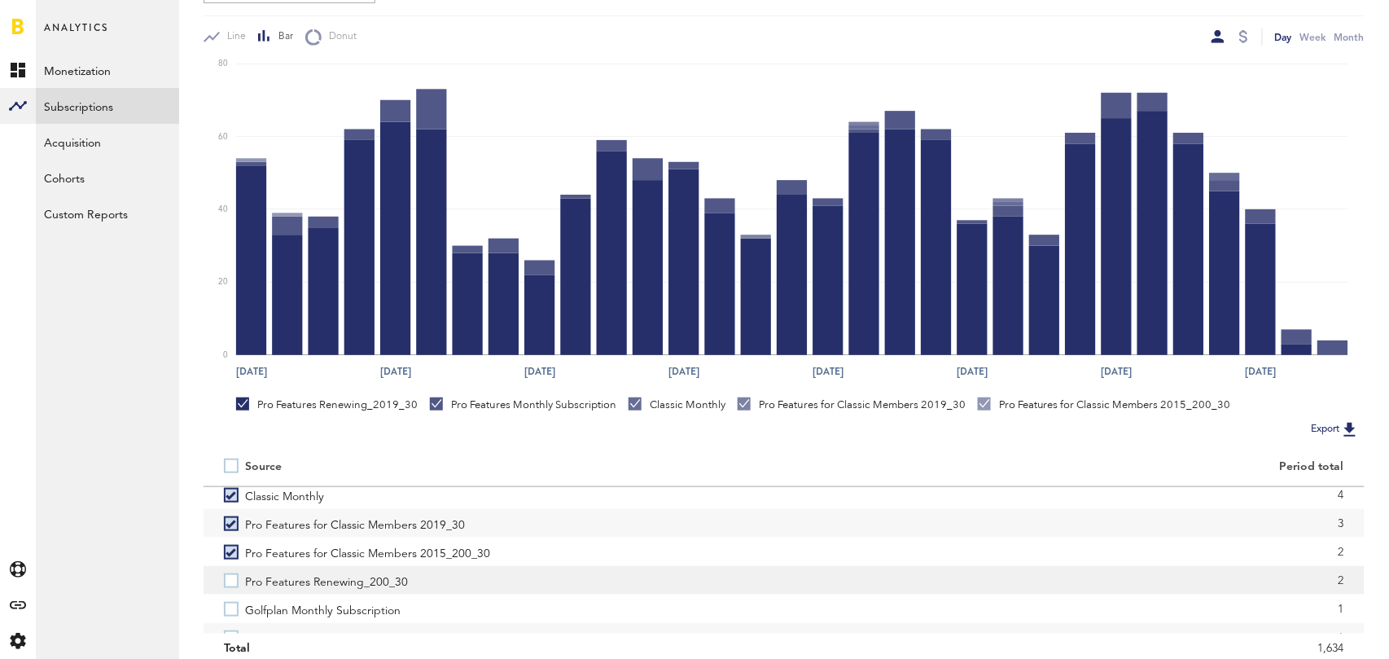
click at [235, 579] on label "Pro Features Renewing_200_30" at bounding box center [494, 580] width 540 height 28
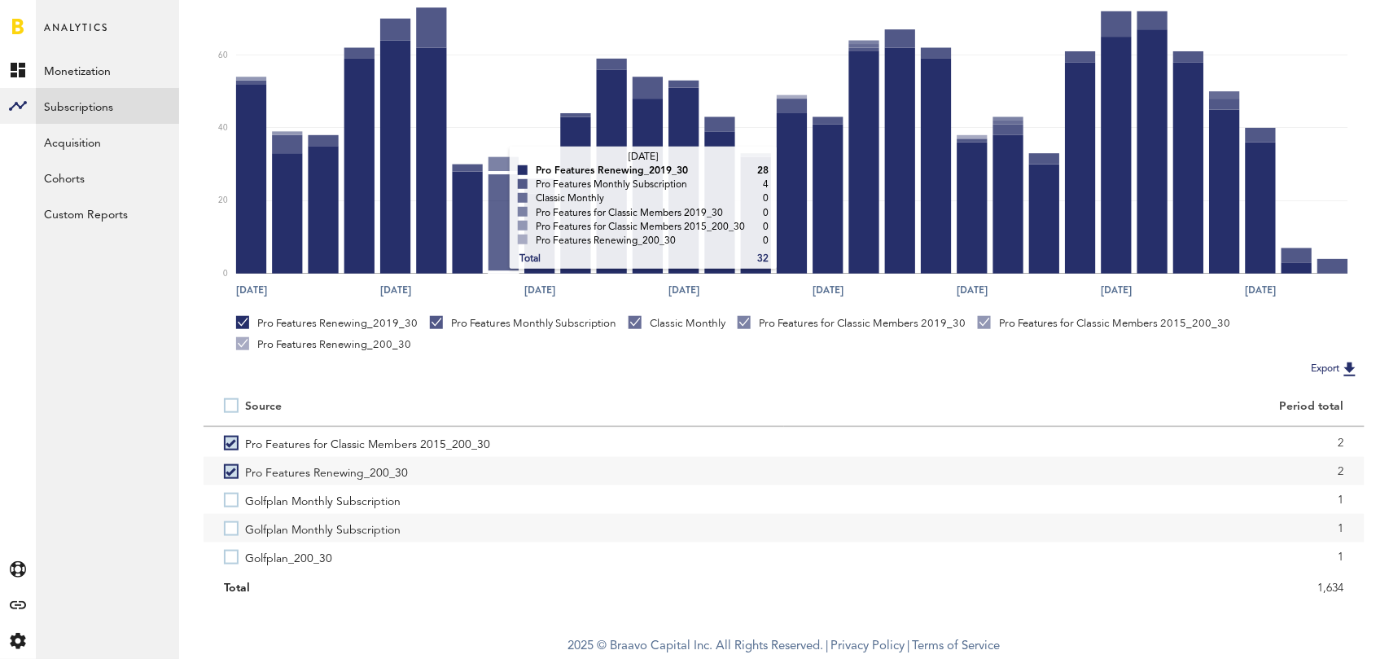
scroll to position [0, 0]
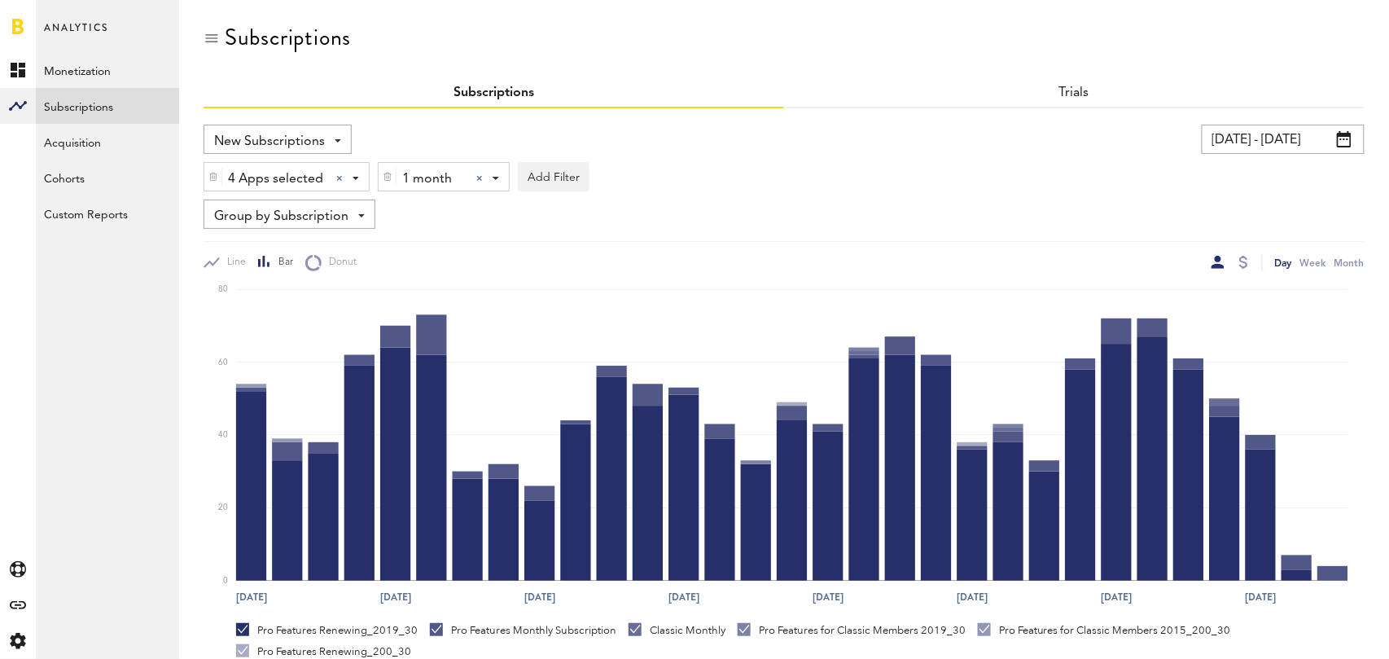
click at [479, 178] on div at bounding box center [479, 178] width 7 height 7
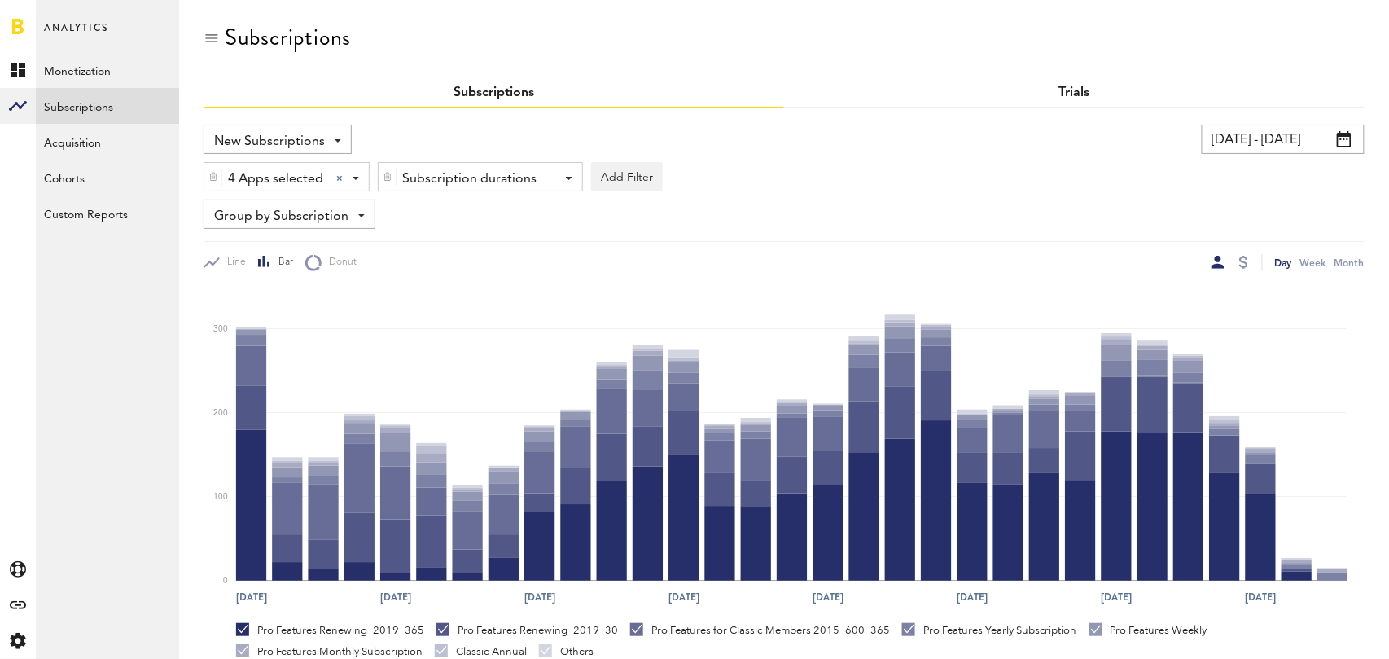
click at [1075, 92] on link "Trials" at bounding box center [1074, 92] width 31 height 13
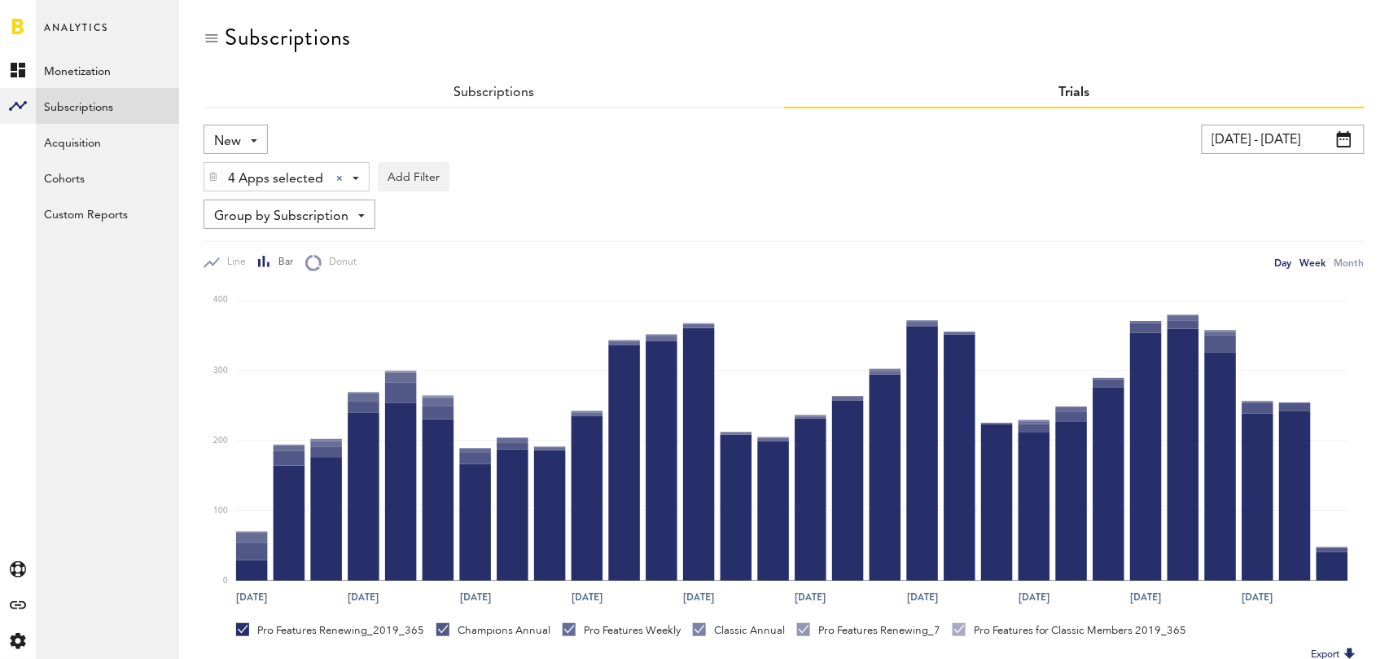
click at [1311, 260] on div "Week" at bounding box center [1313, 262] width 26 height 17
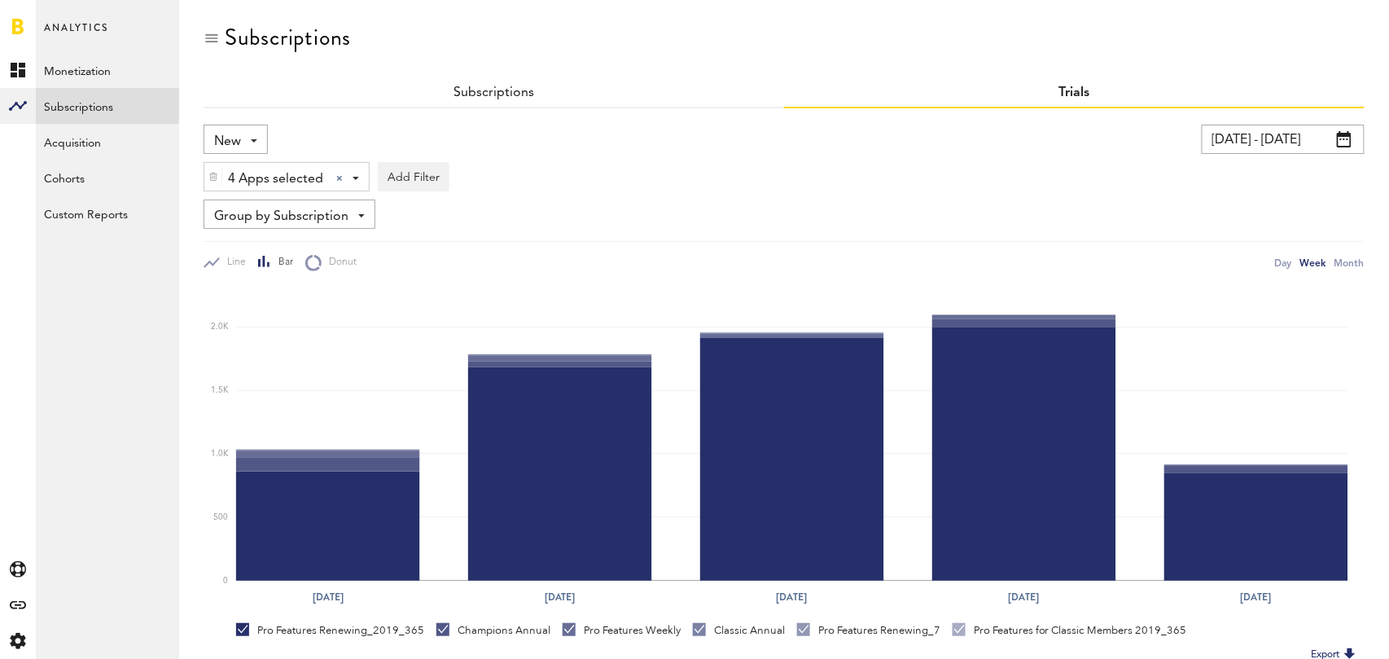
click at [252, 134] on div "New New Active Cancelled Conversion" at bounding box center [236, 139] width 64 height 29
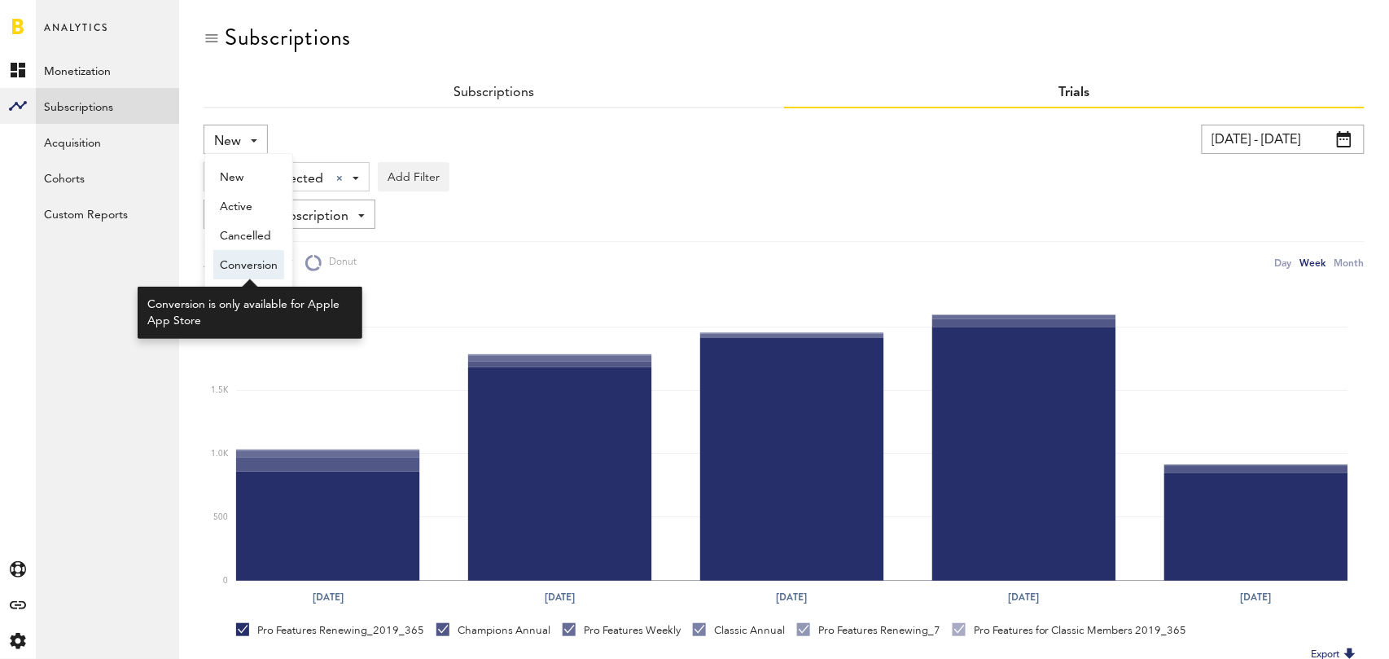
click at [250, 269] on span "Conversion" at bounding box center [249, 266] width 58 height 28
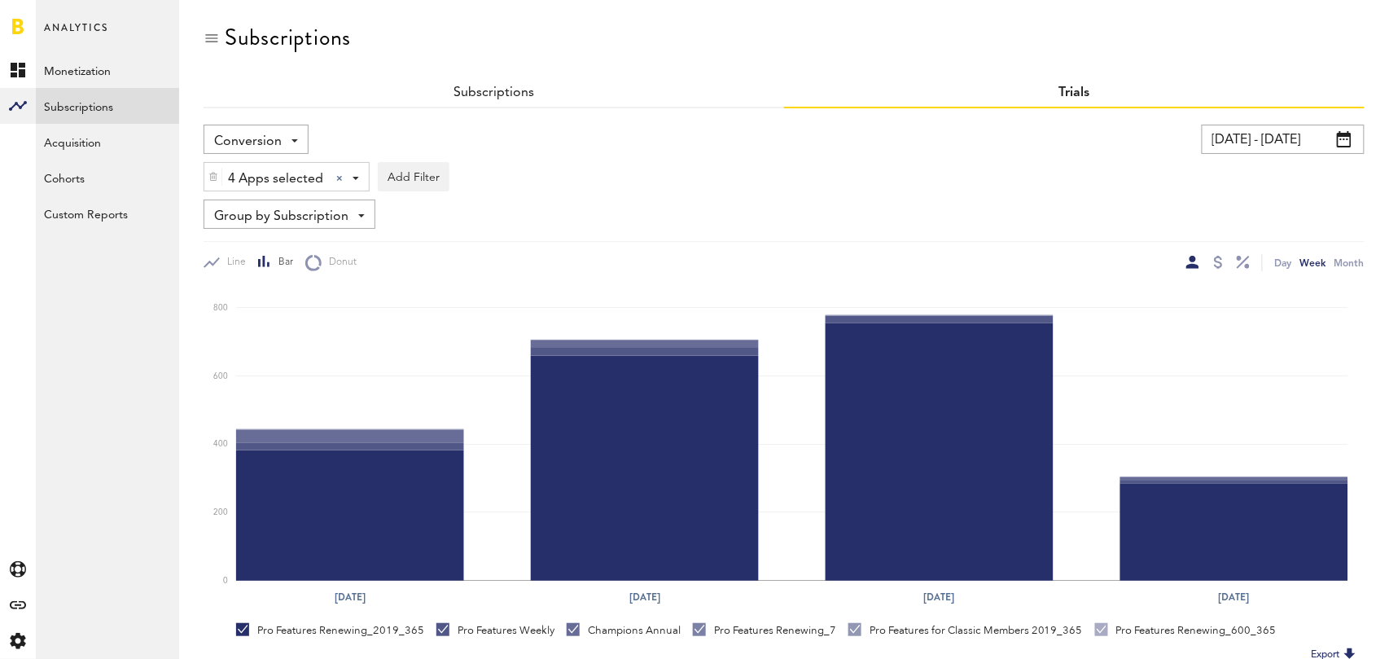
click at [258, 141] on span "Conversion" at bounding box center [248, 142] width 68 height 28
click at [505, 86] on link "Subscriptions" at bounding box center [494, 92] width 81 height 13
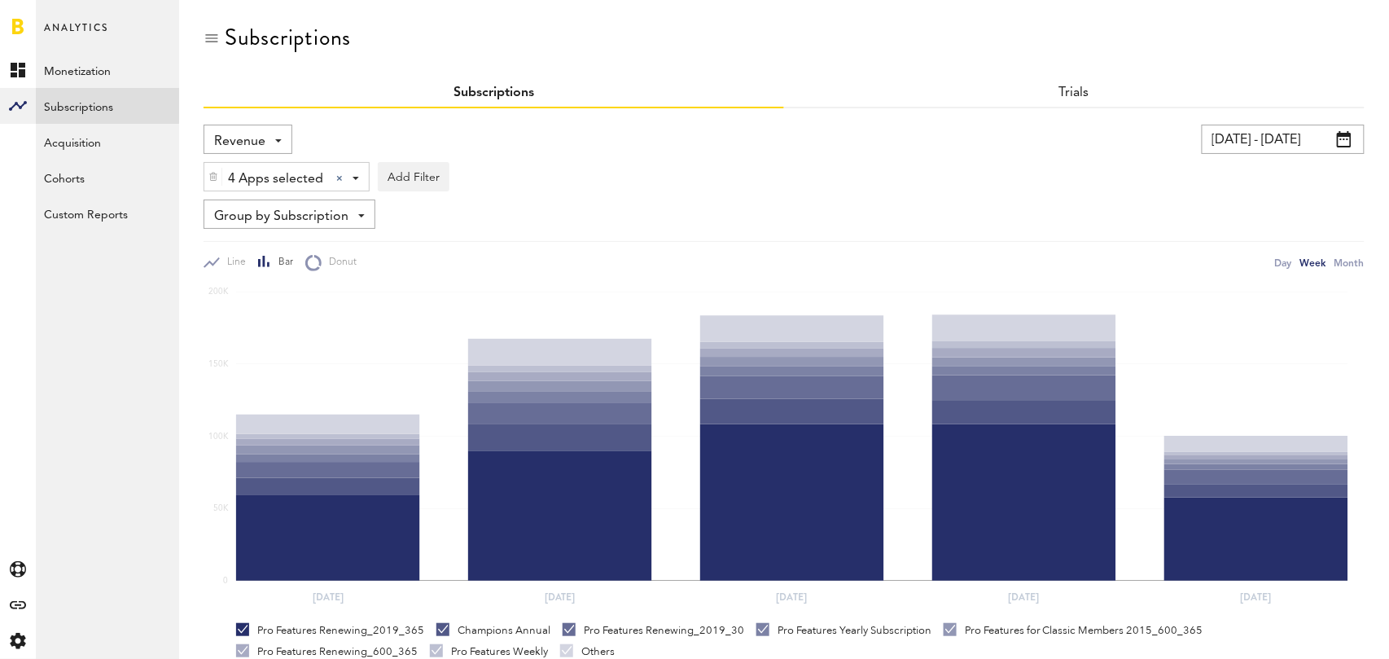
click at [251, 141] on span "Revenue" at bounding box center [239, 142] width 51 height 28
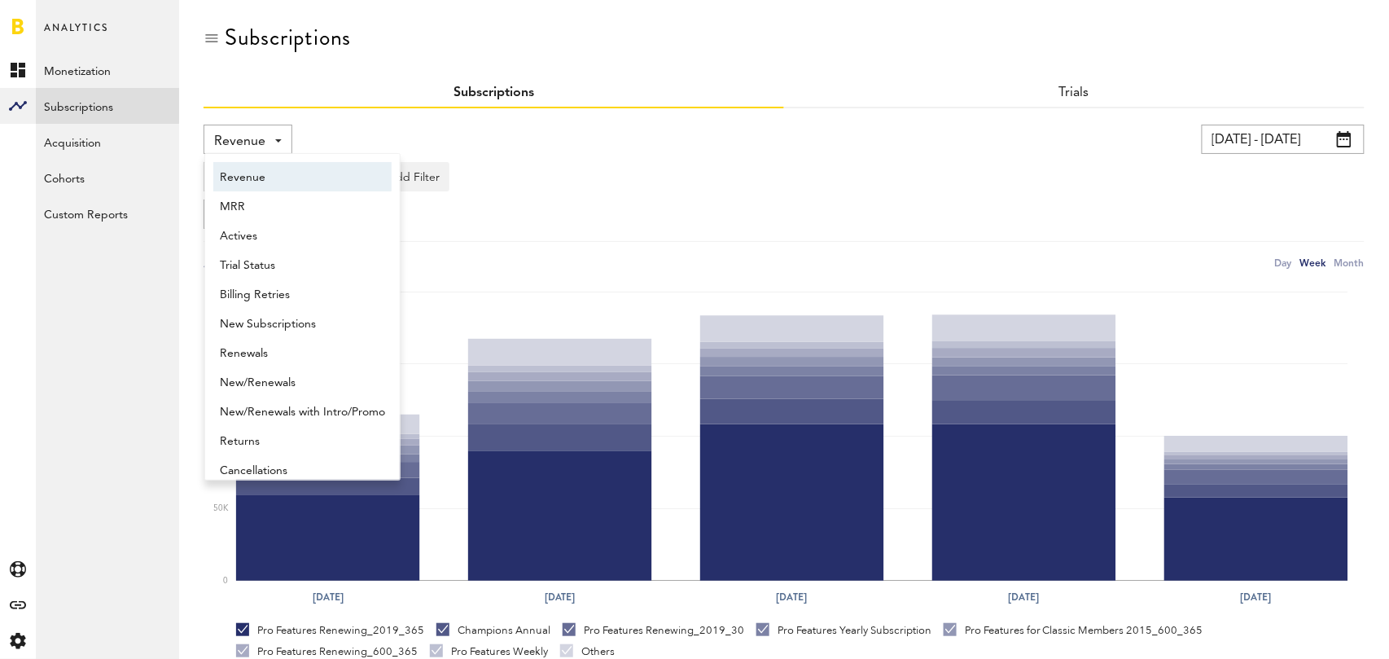
scroll to position [8, 0]
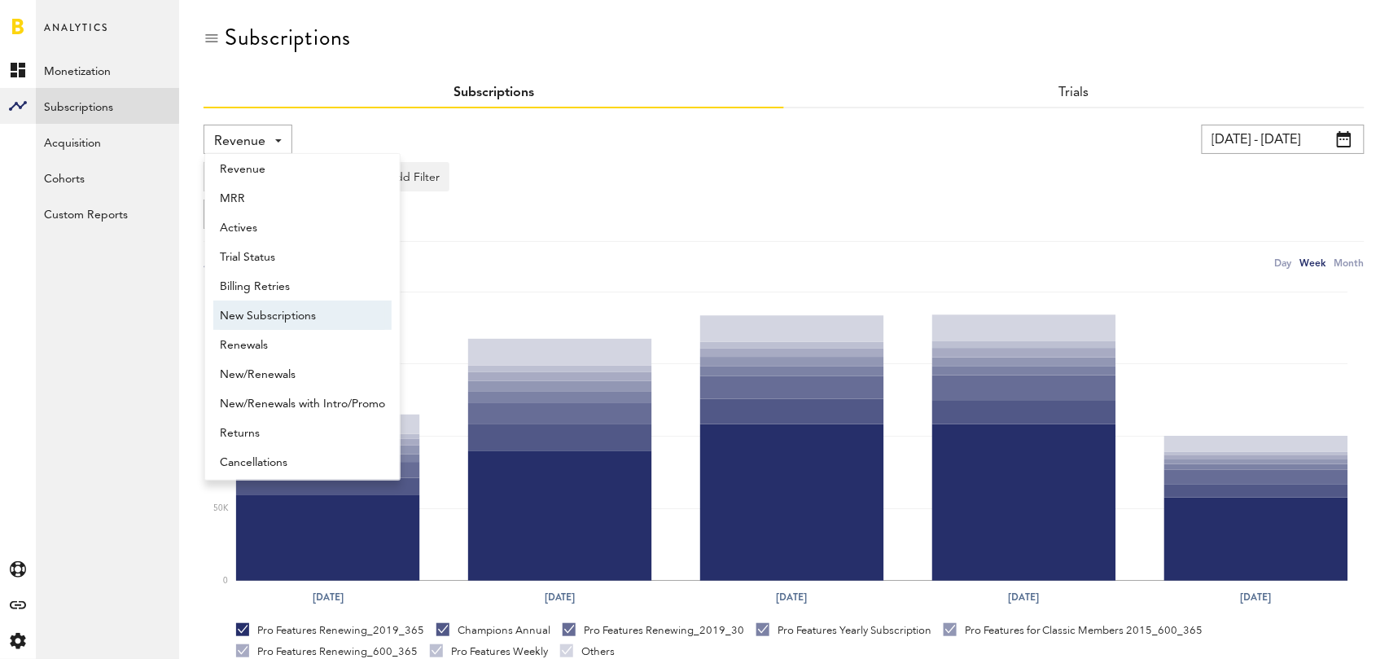
click at [277, 309] on span "New Subscriptions" at bounding box center [302, 316] width 165 height 28
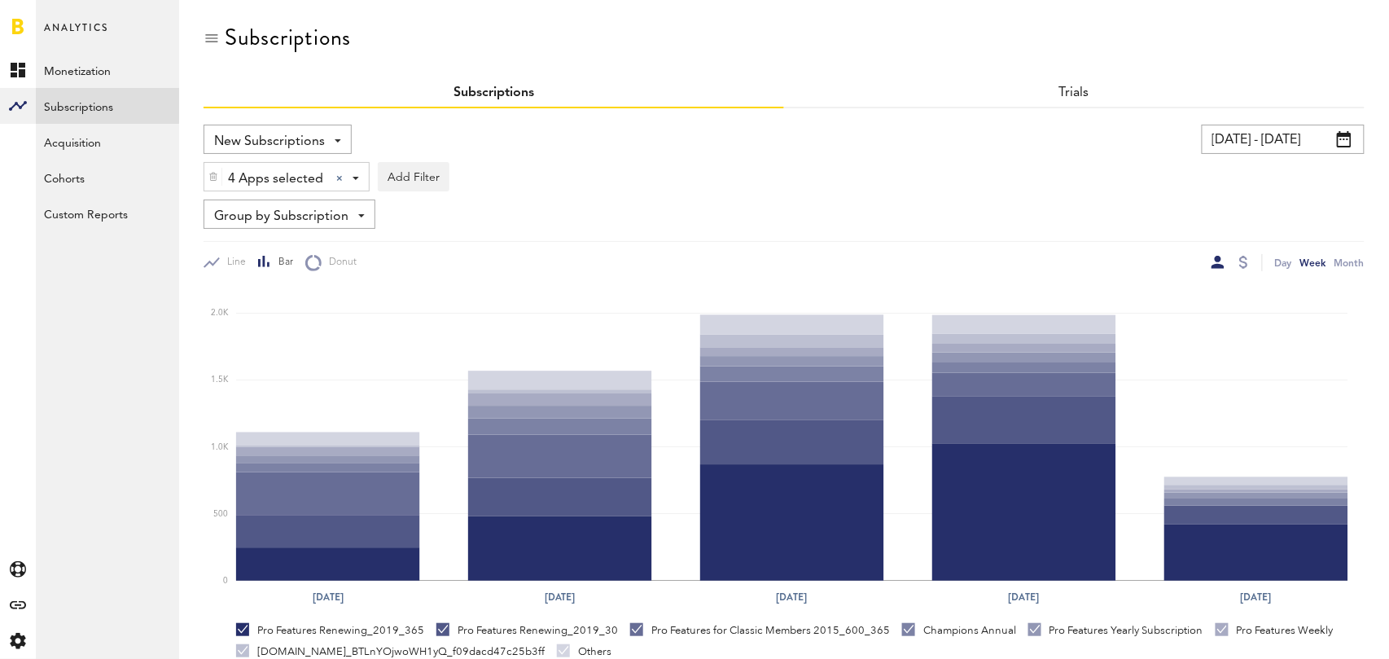
click at [1247, 261] on div at bounding box center [1243, 262] width 13 height 17
click at [1243, 261] on div at bounding box center [1243, 262] width 9 height 13
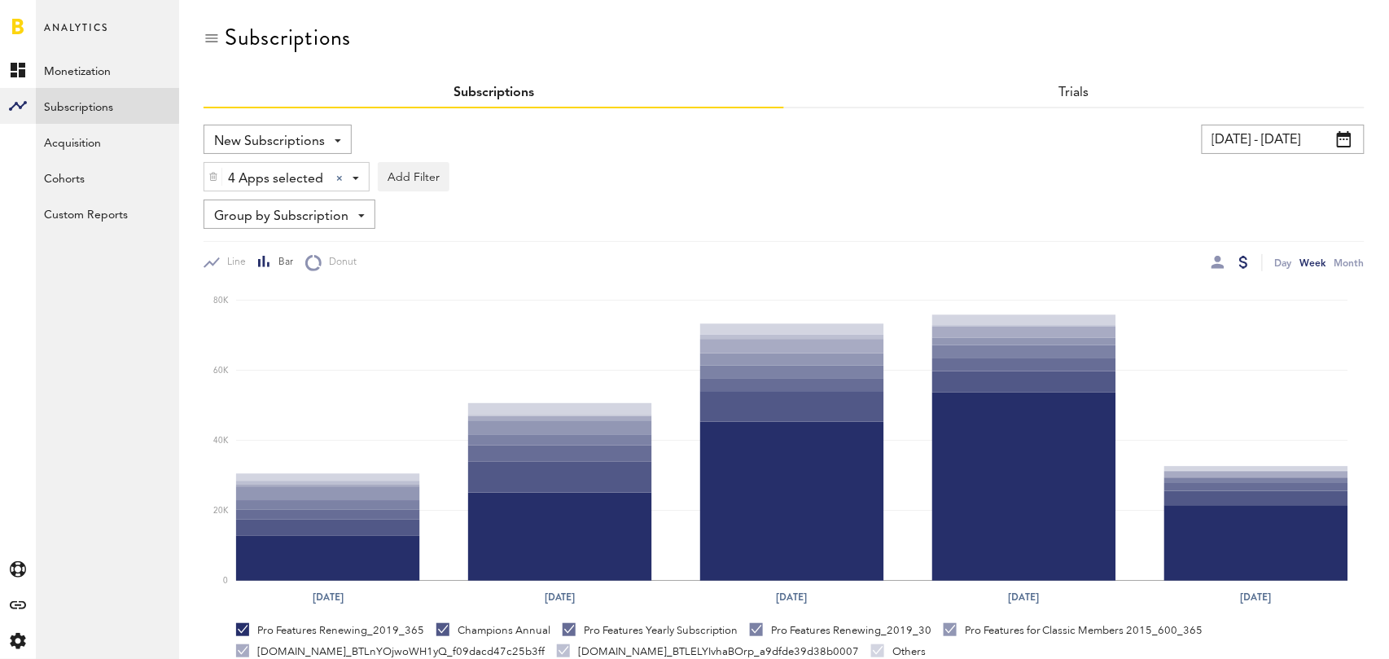
click at [315, 140] on span "New Subscriptions" at bounding box center [269, 142] width 111 height 28
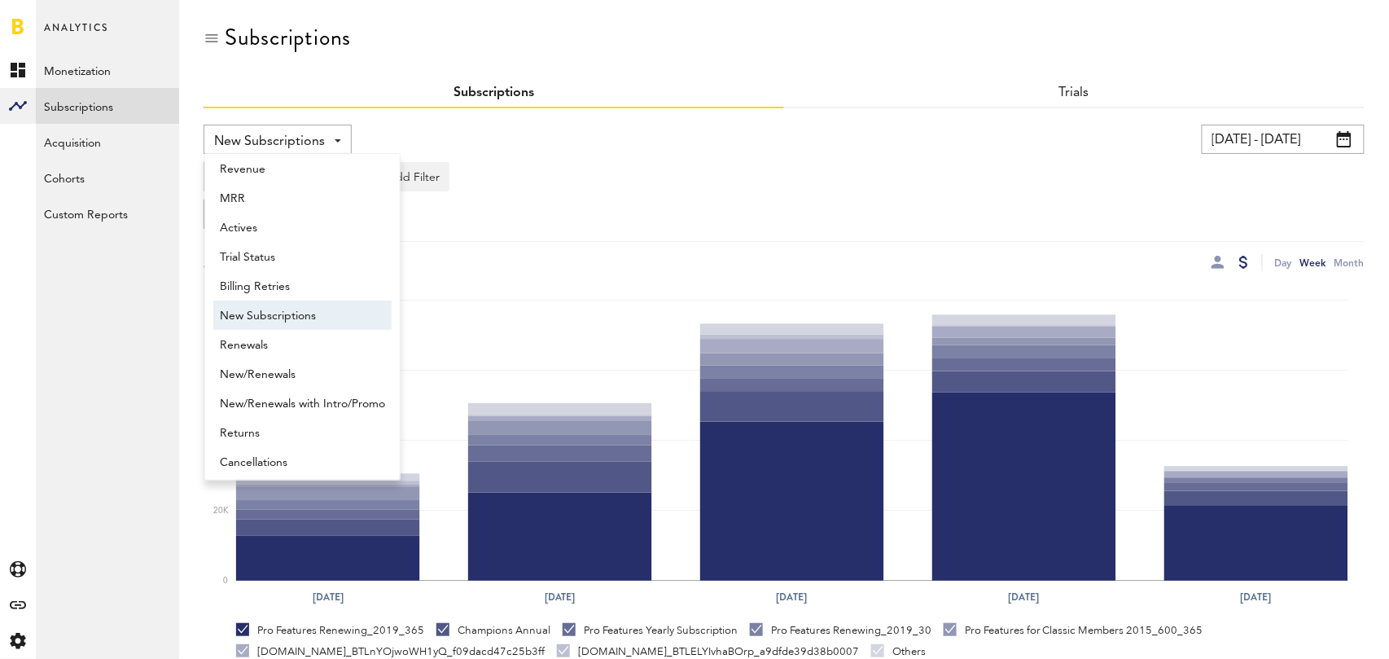
scroll to position [13, 0]
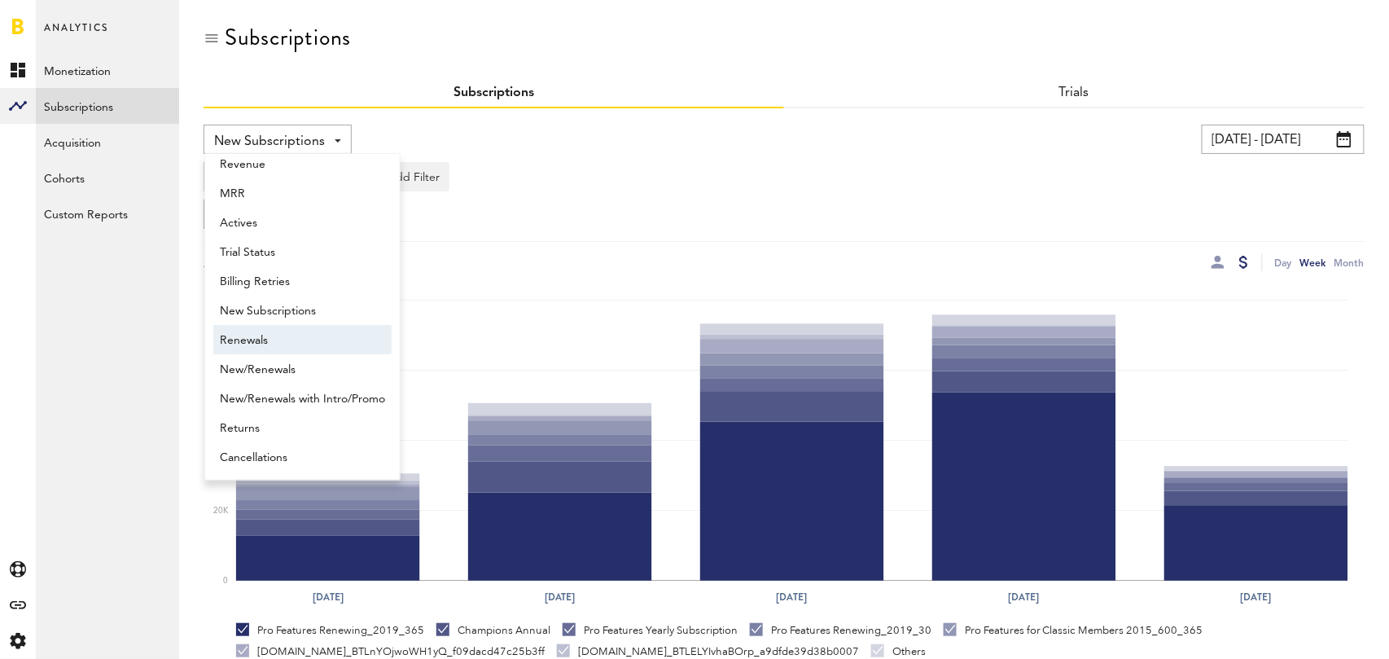
click at [300, 332] on span "Renewals" at bounding box center [302, 341] width 165 height 28
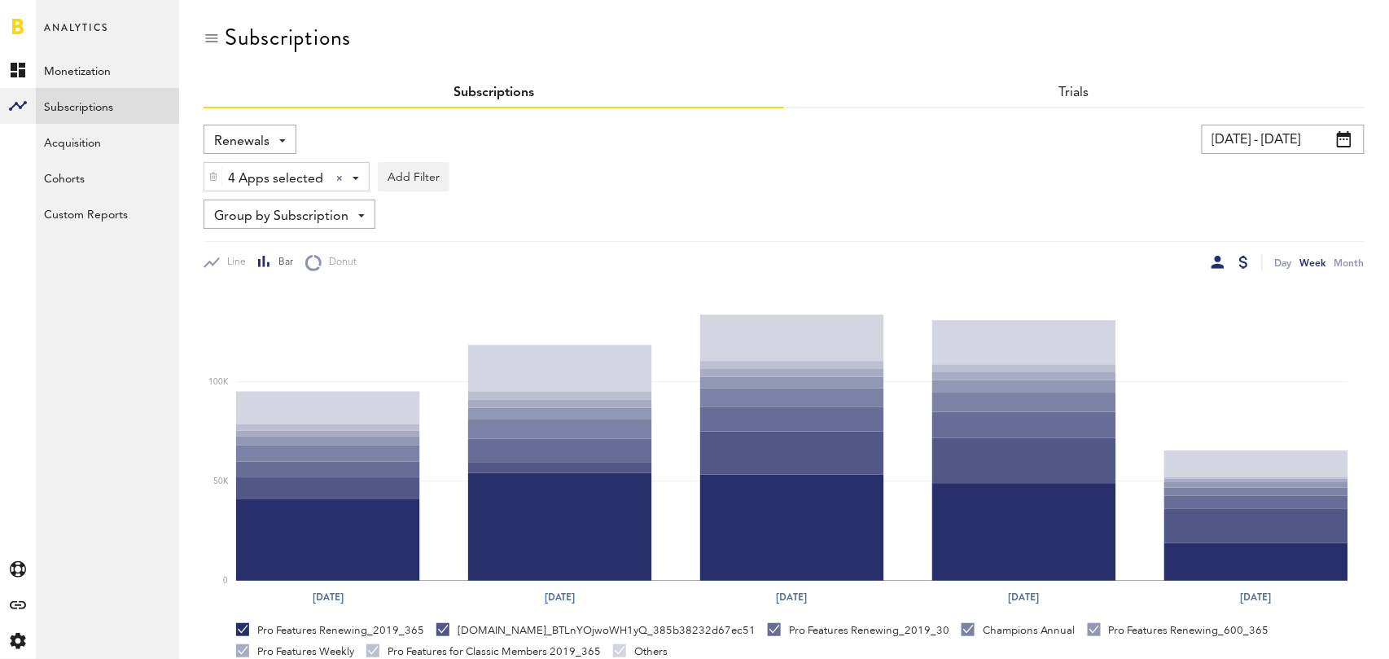
click at [1221, 256] on div at bounding box center [1218, 262] width 13 height 13
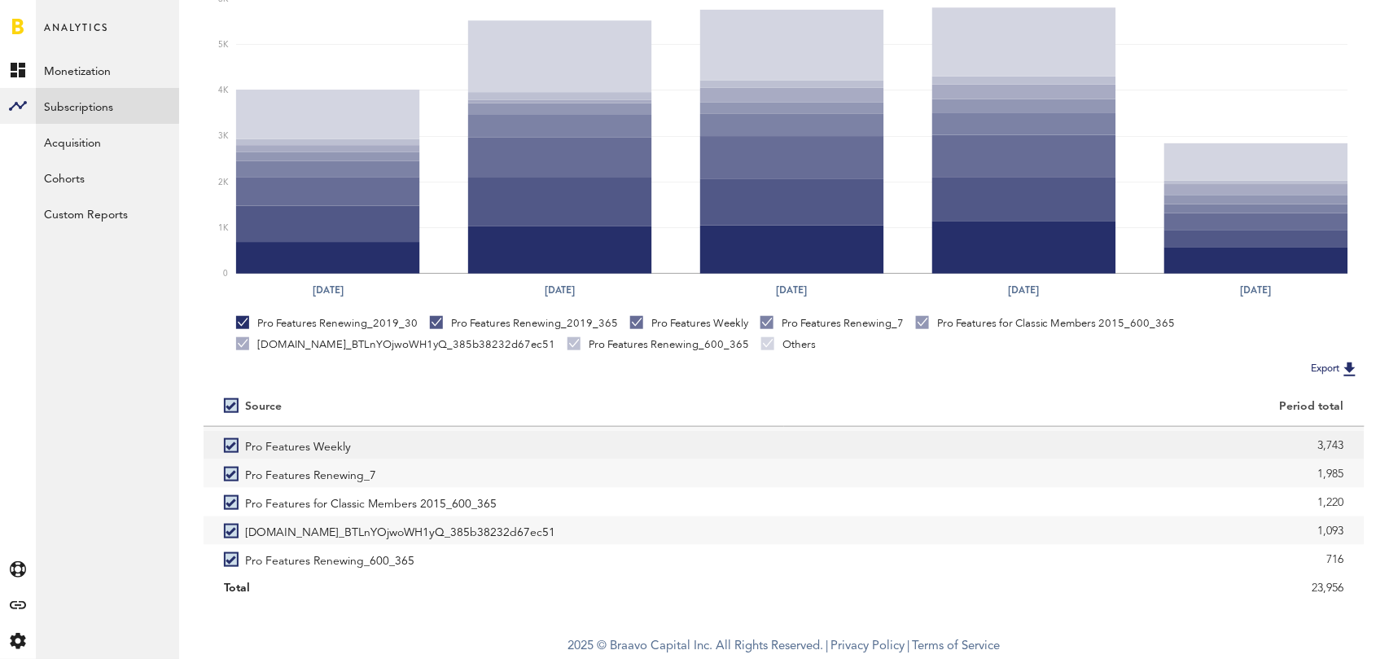
scroll to position [59, 0]
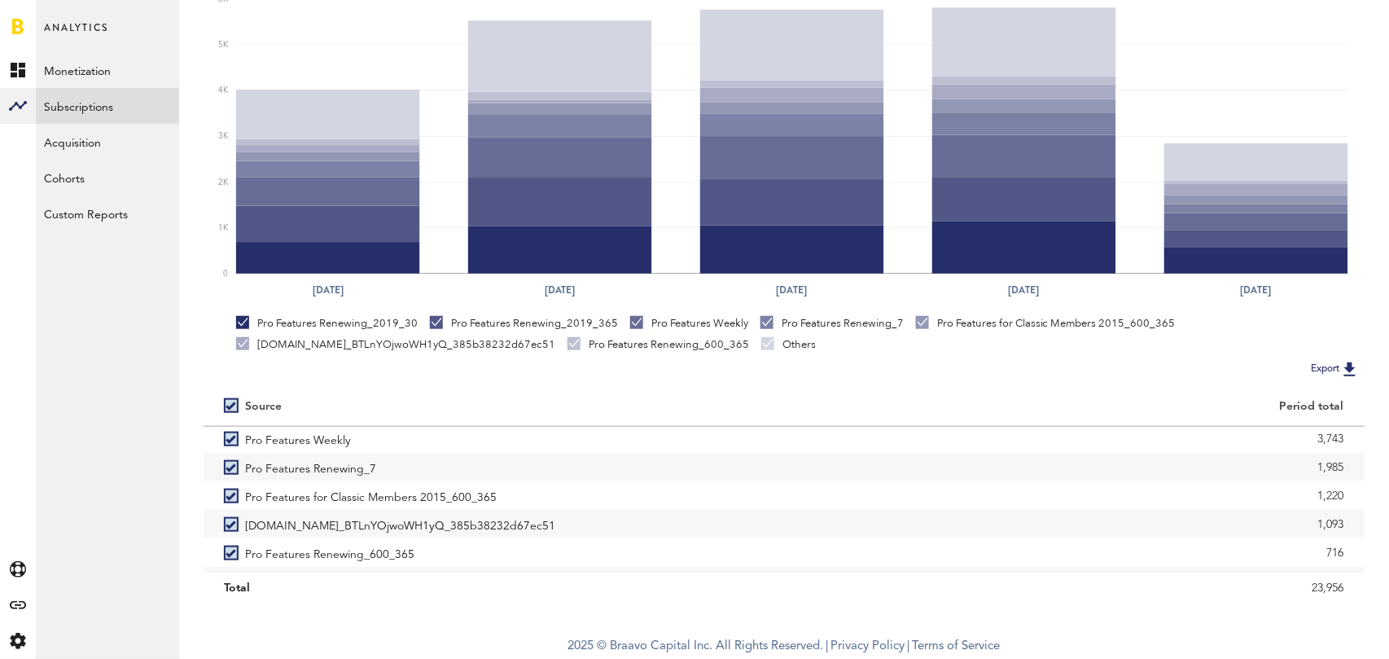
click at [228, 405] on label at bounding box center [234, 405] width 21 height 0
checkbox input "false"
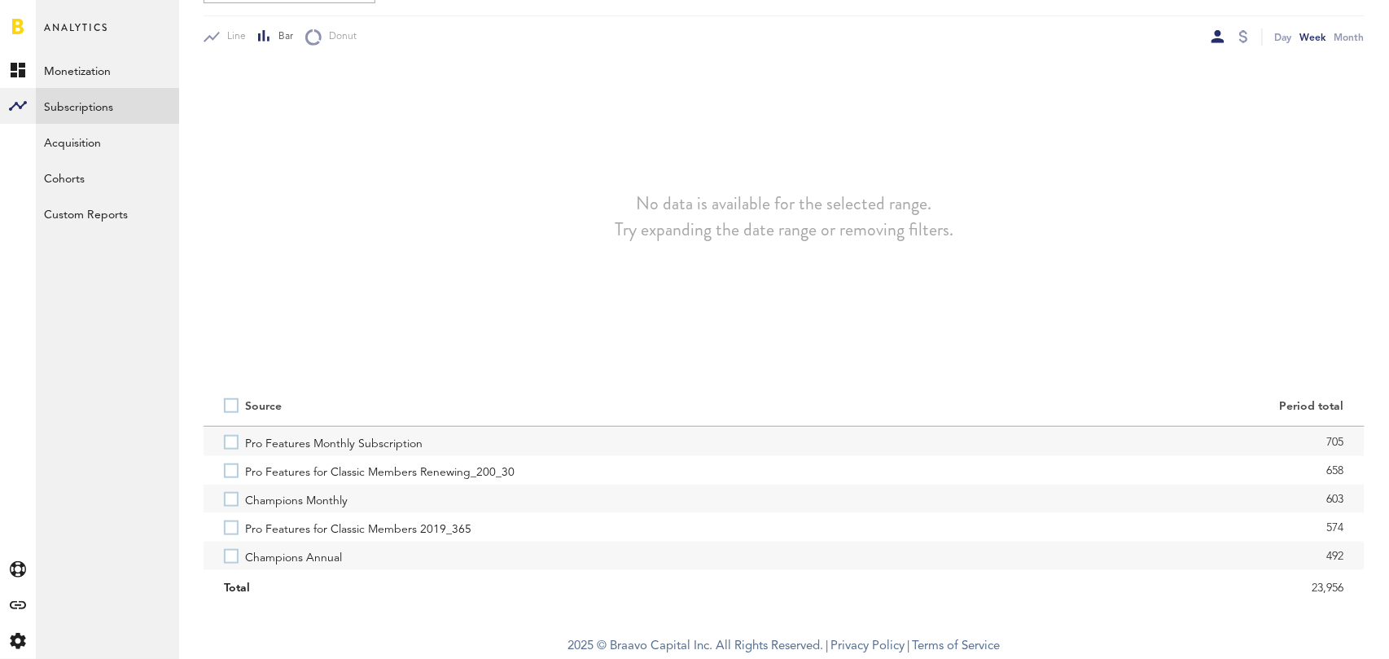
scroll to position [204, 0]
click at [229, 550] on label "Champions Annual" at bounding box center [494, 551] width 540 height 28
